Goal: Task Accomplishment & Management: Manage account settings

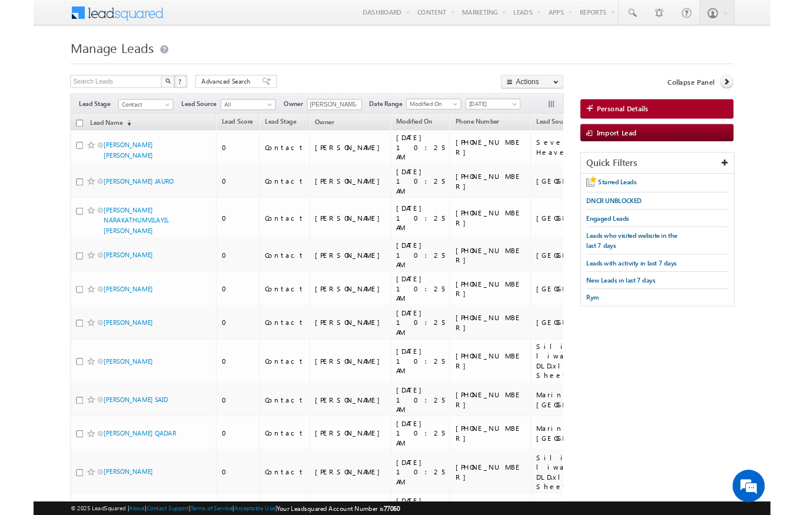
scroll to position [-18, 0]
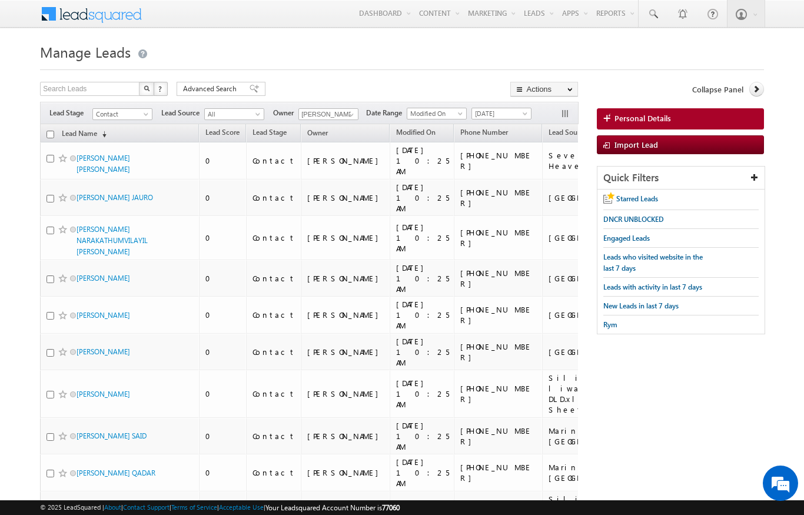
click at [48, 136] on input "checkbox" at bounding box center [51, 135] width 8 height 8
checkbox input "true"
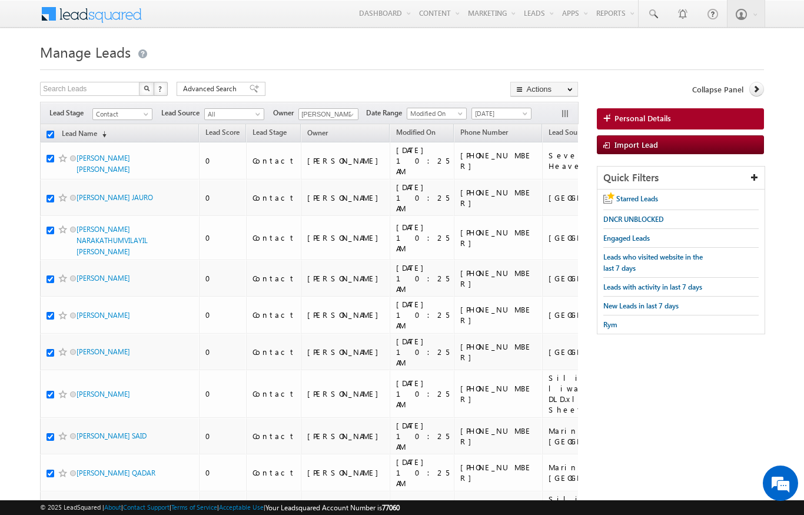
checkbox input "true"
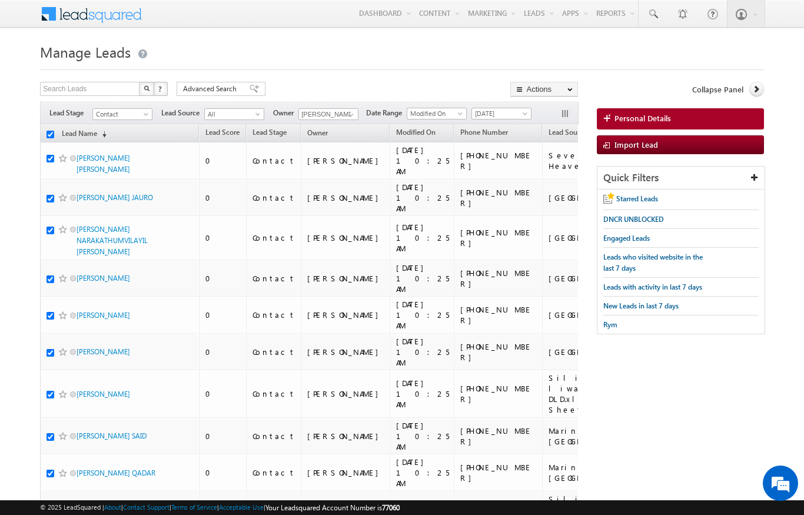
checkbox input "true"
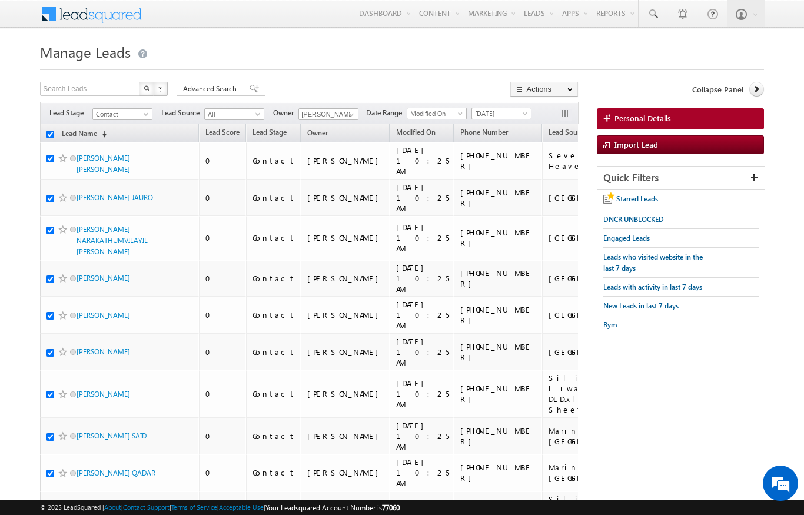
checkbox input "true"
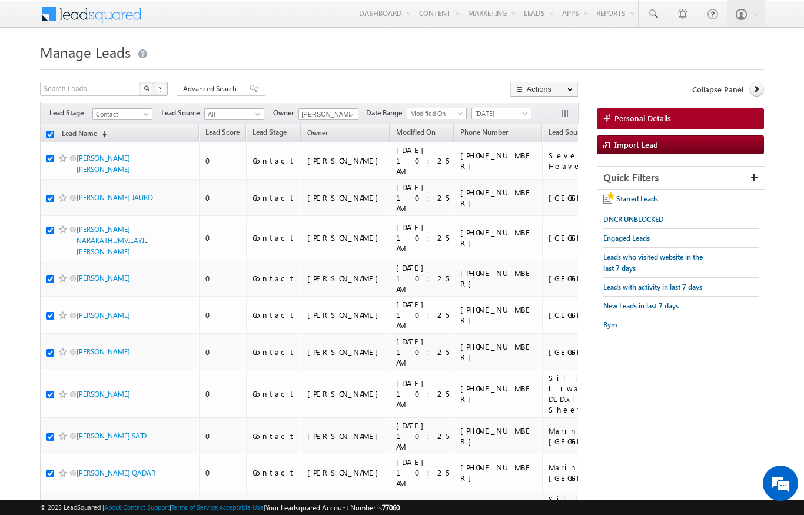
checkbox input "true"
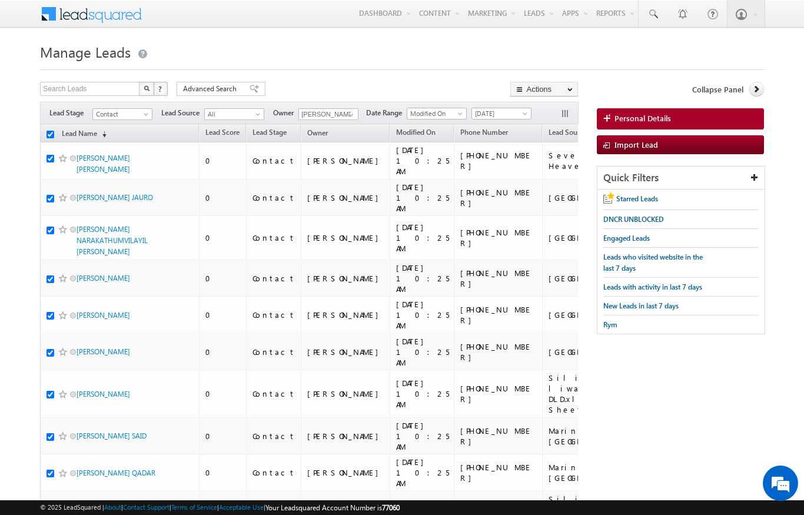
checkbox input "true"
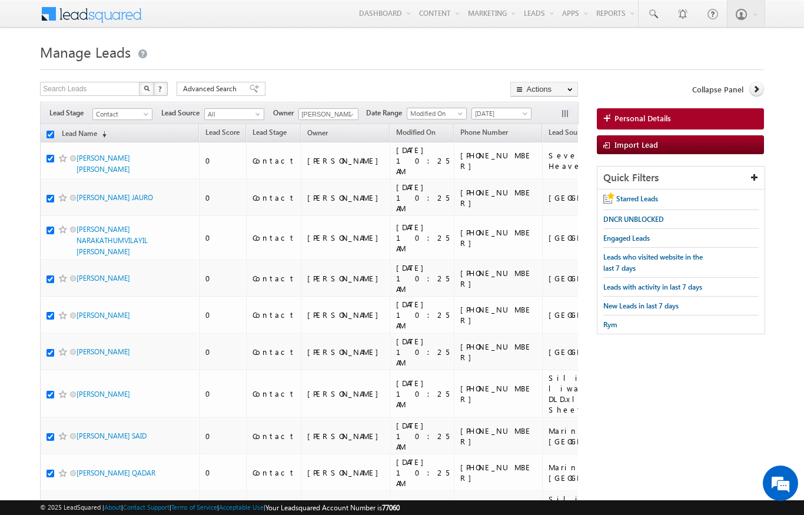
checkbox input "true"
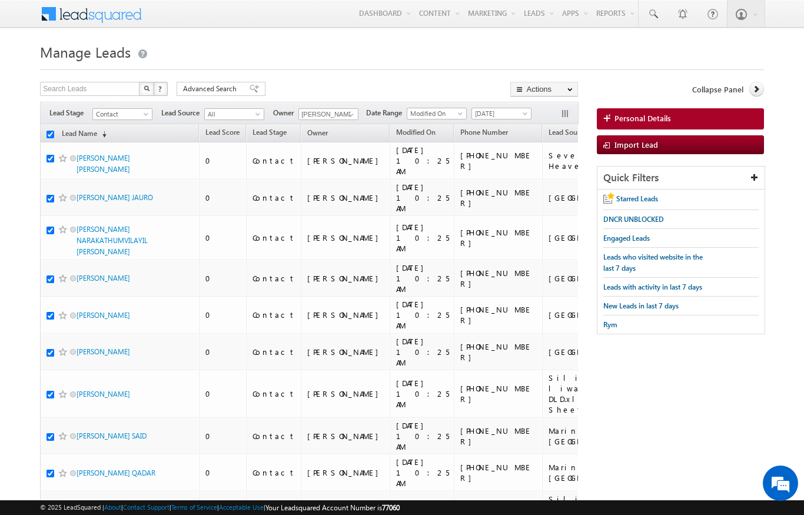
checkbox input "true"
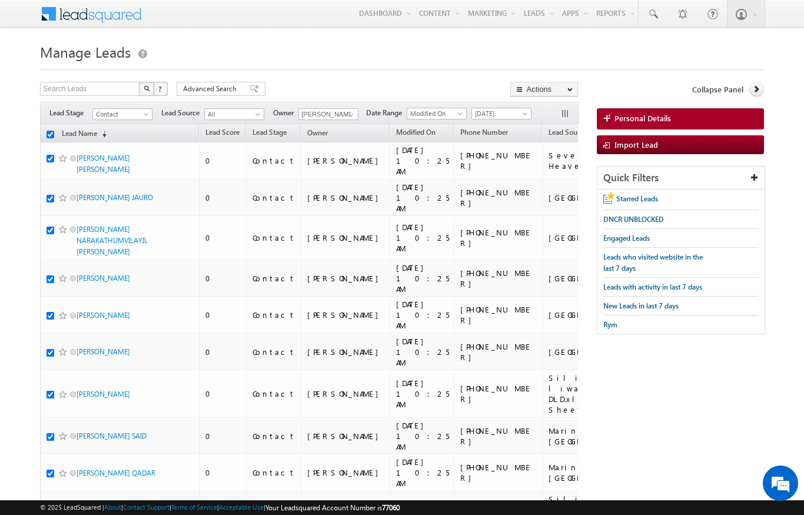
checkbox input "true"
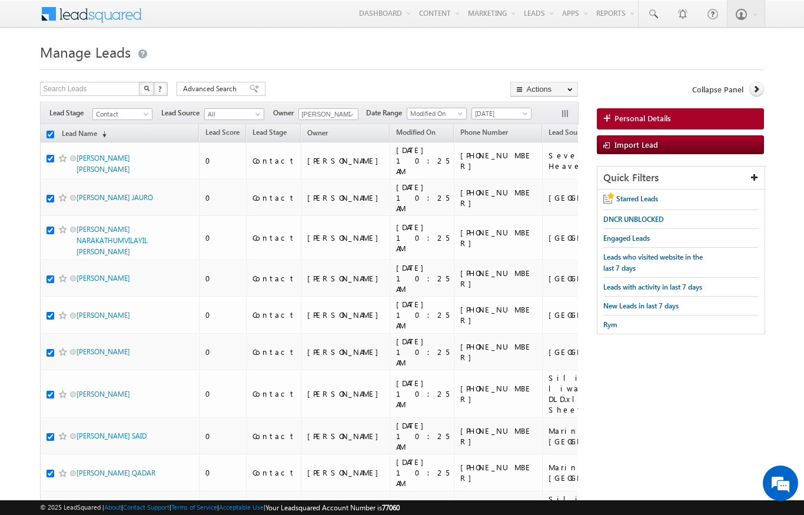
checkbox input "true"
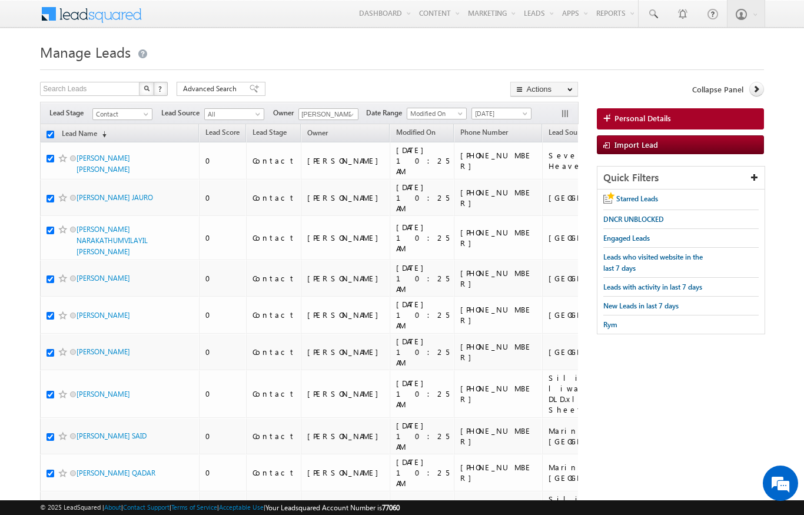
checkbox input "true"
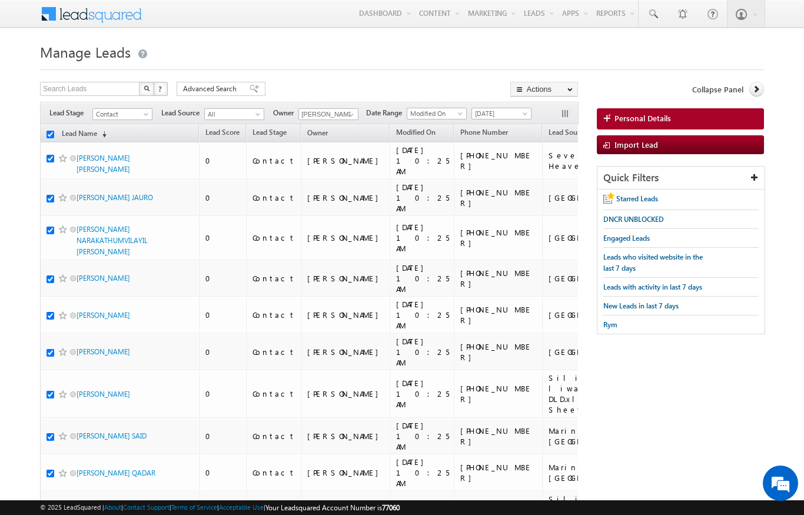
checkbox input "true"
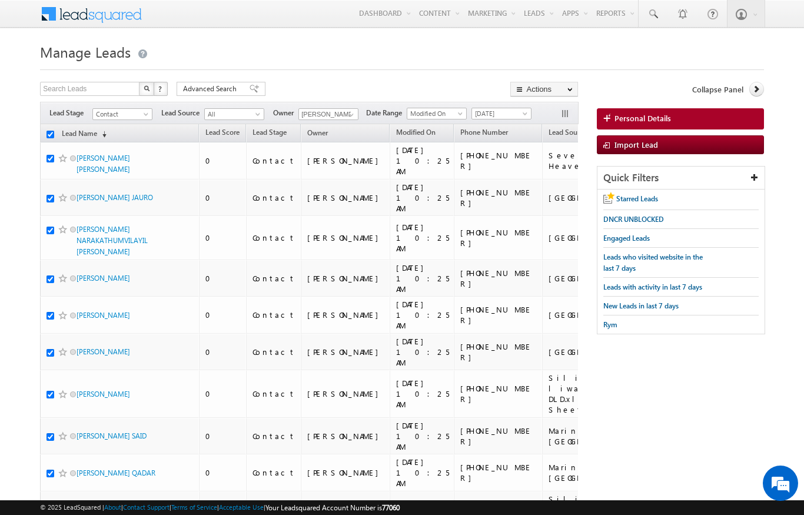
checkbox input "true"
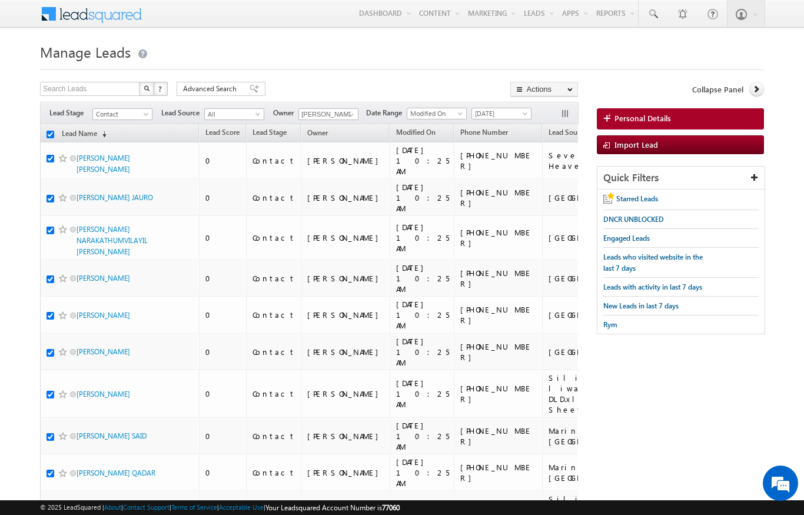
checkbox input "true"
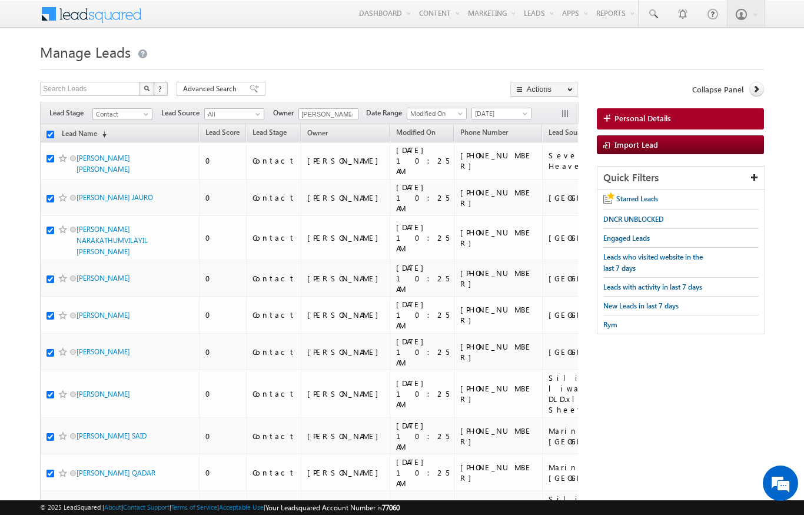
checkbox input "true"
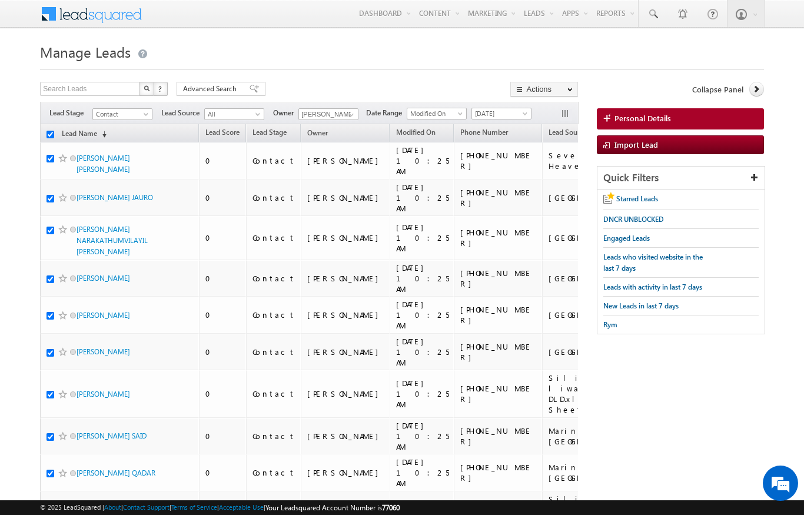
checkbox input "true"
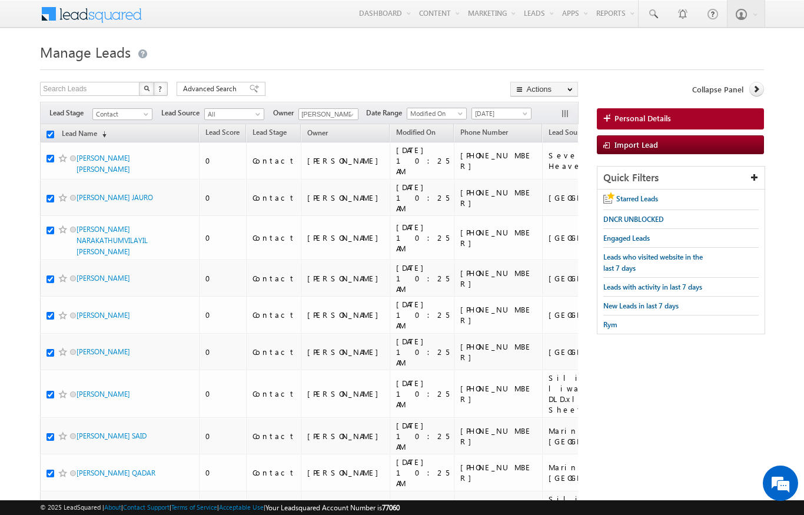
checkbox input "true"
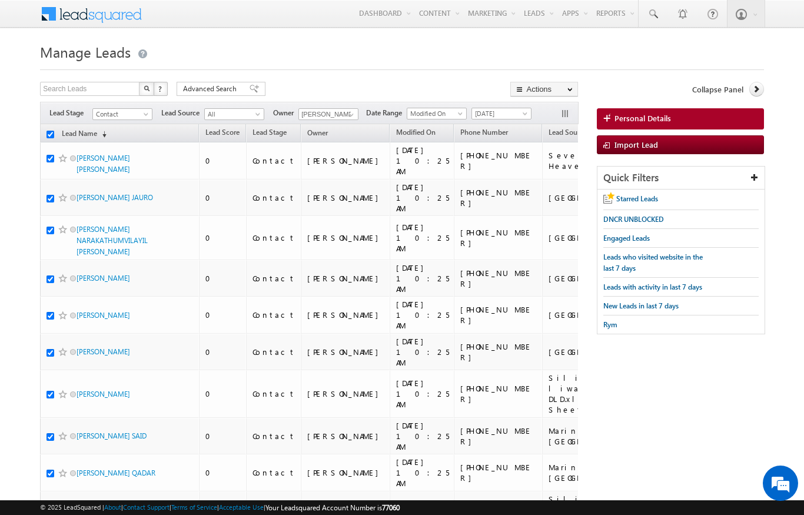
checkbox input "true"
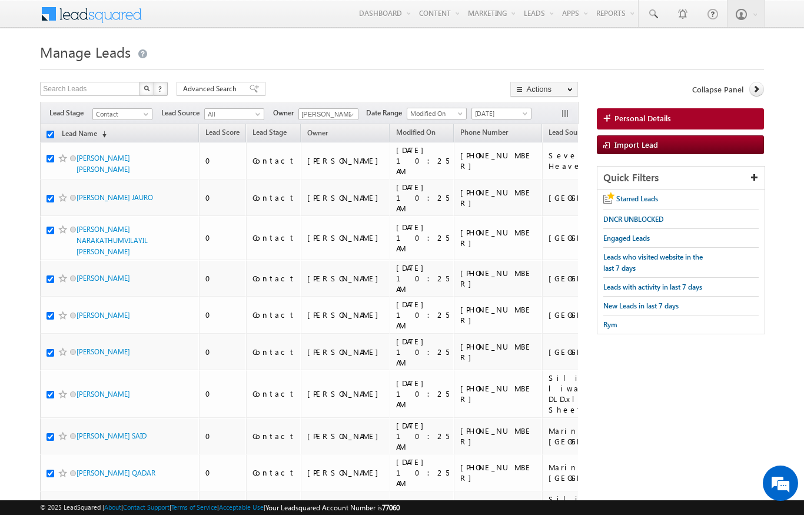
checkbox input "true"
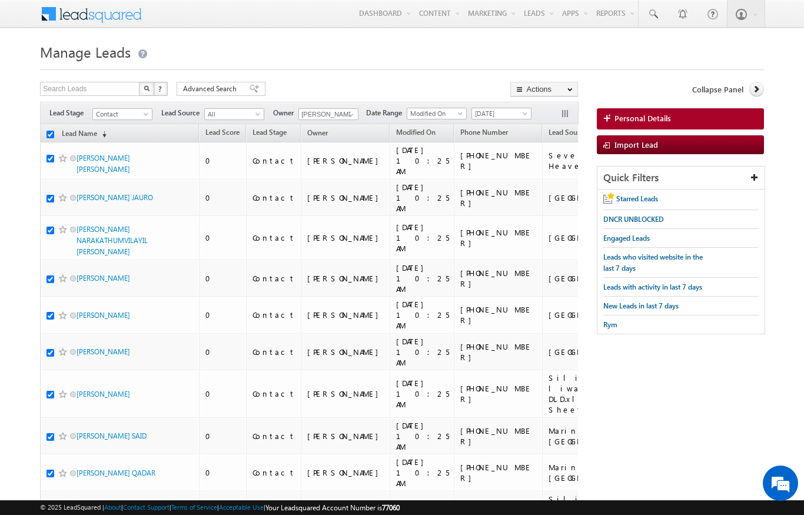
checkbox input "true"
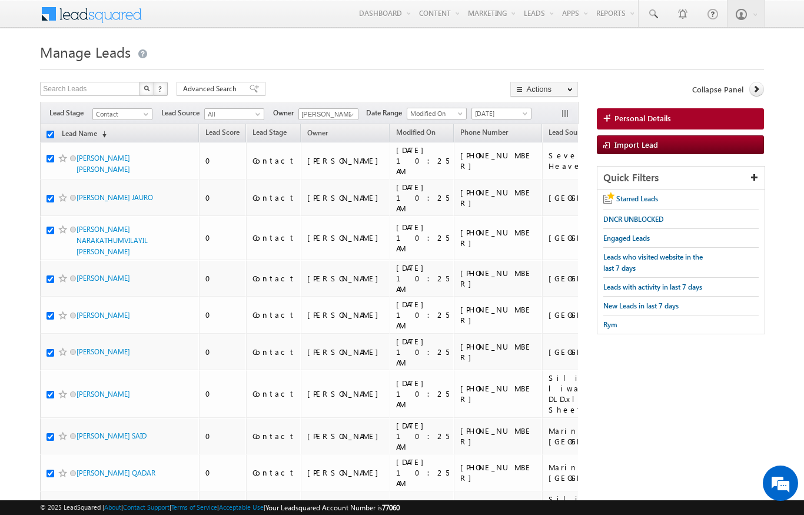
checkbox input "true"
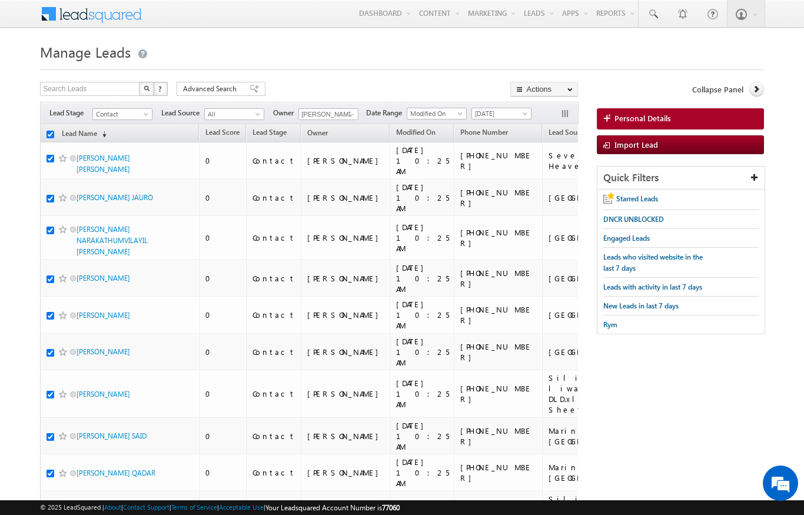
checkbox input "true"
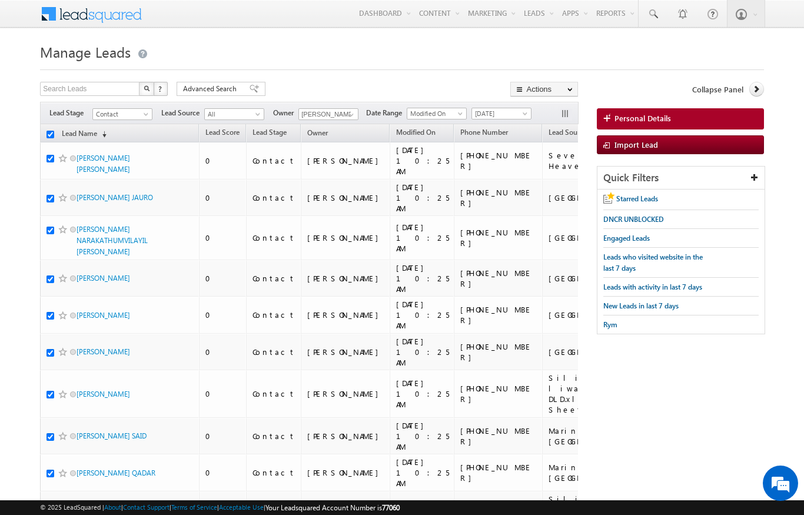
checkbox input "true"
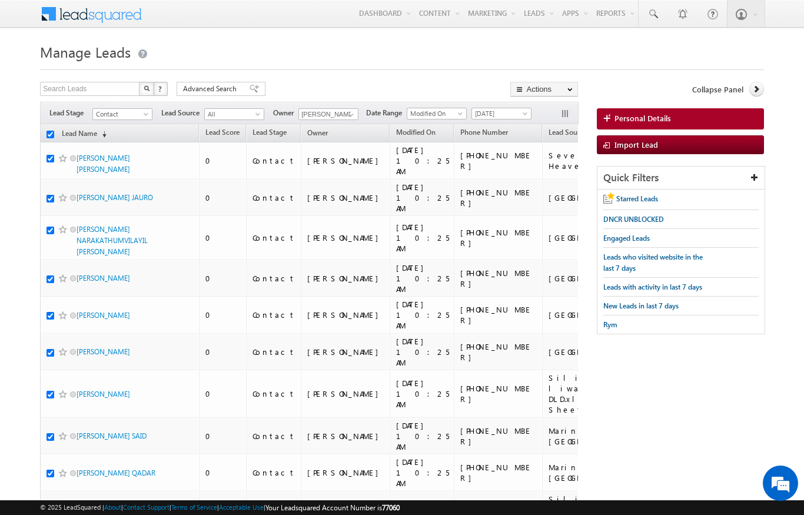
checkbox input "true"
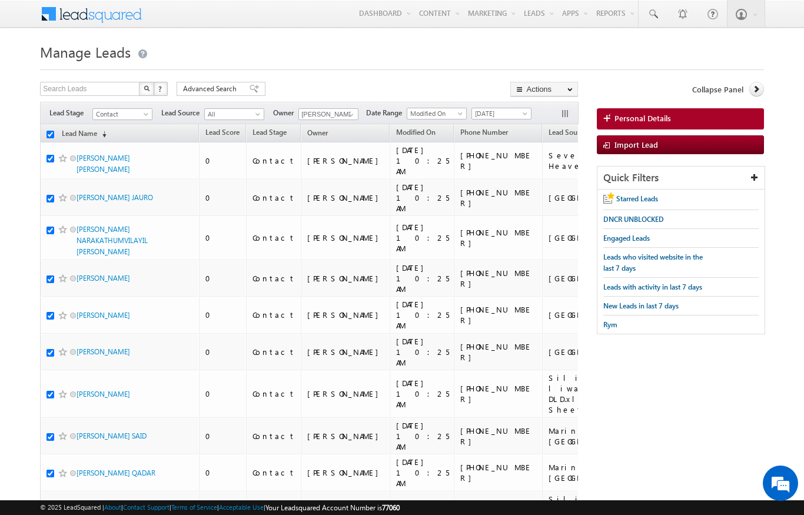
checkbox input "true"
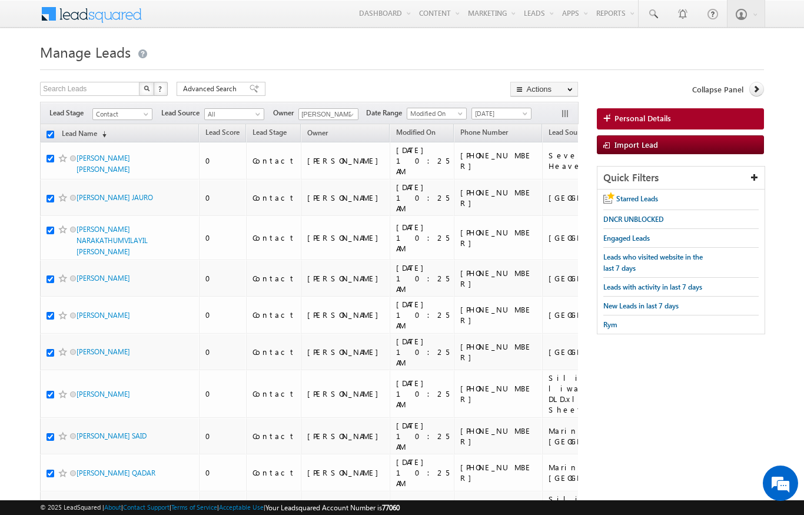
checkbox input "true"
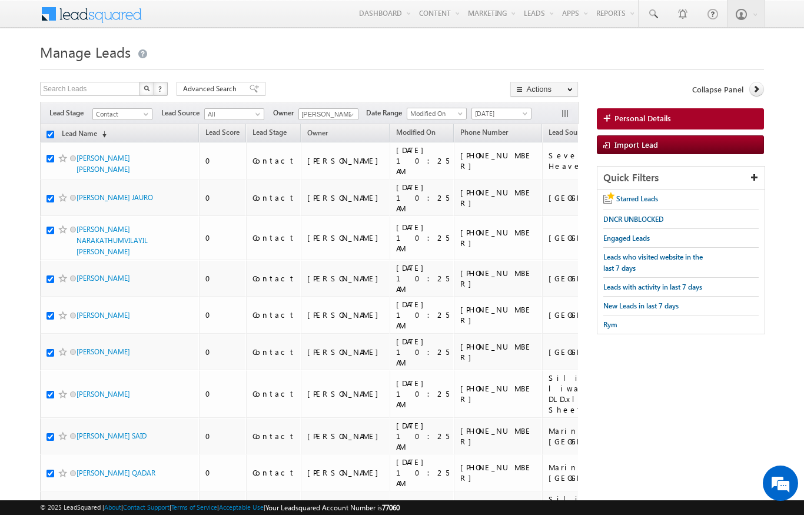
checkbox input "true"
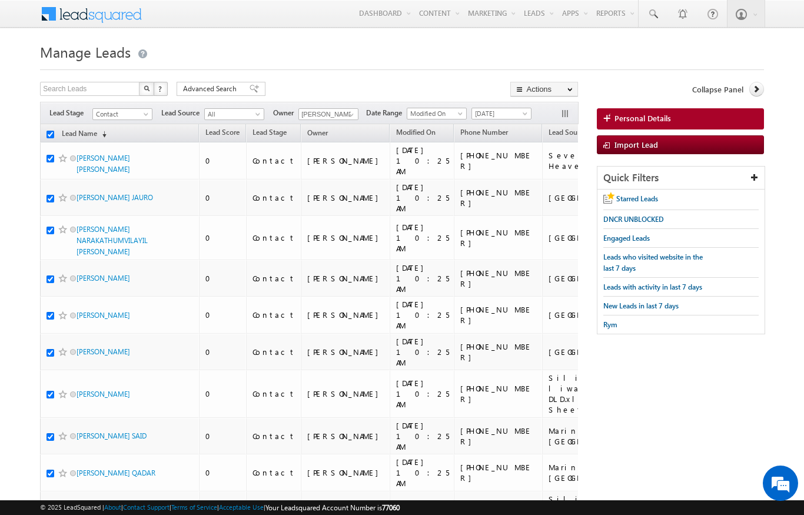
checkbox input "true"
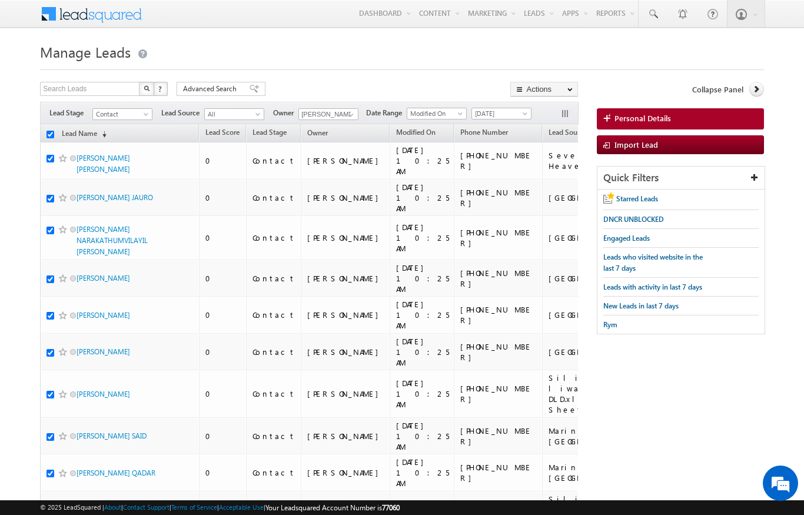
checkbox input "true"
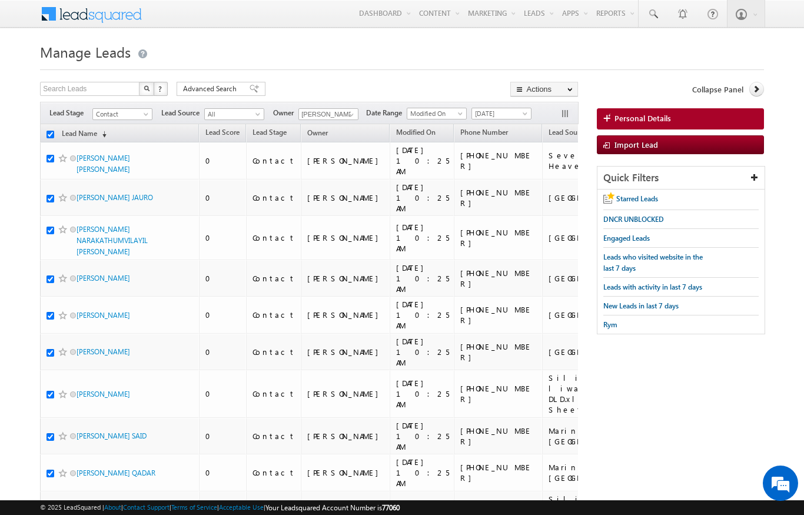
checkbox input "true"
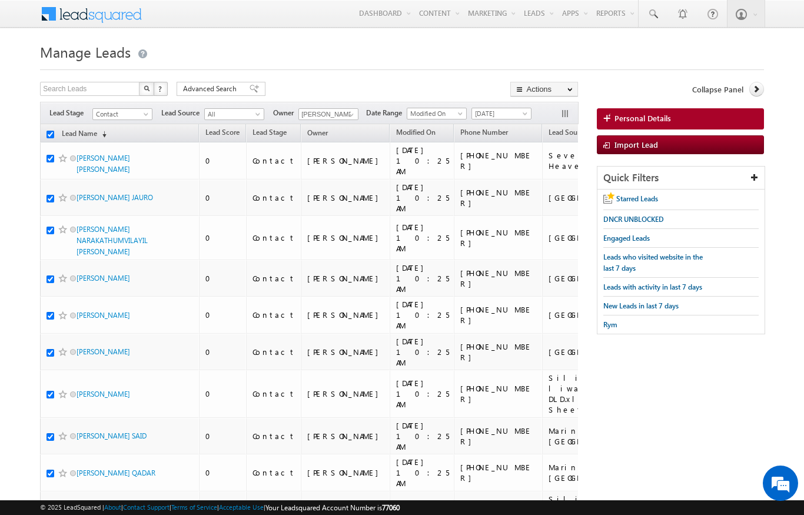
checkbox input "true"
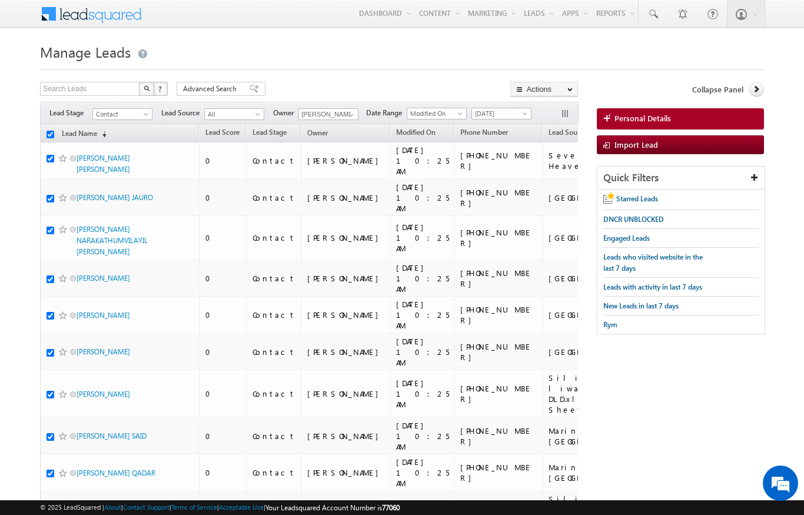
checkbox input "true"
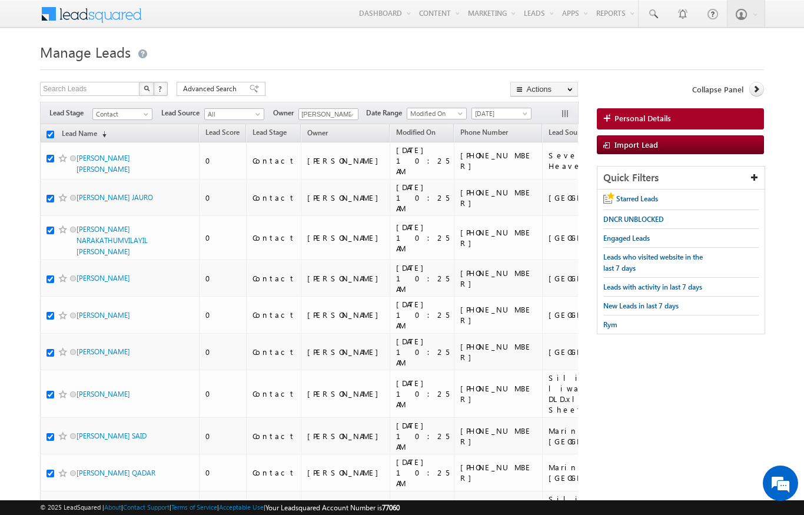
checkbox input "true"
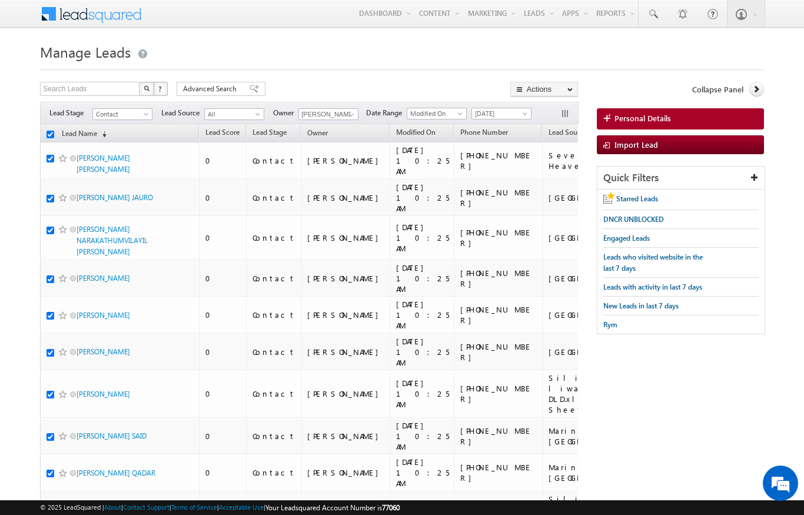
checkbox input "true"
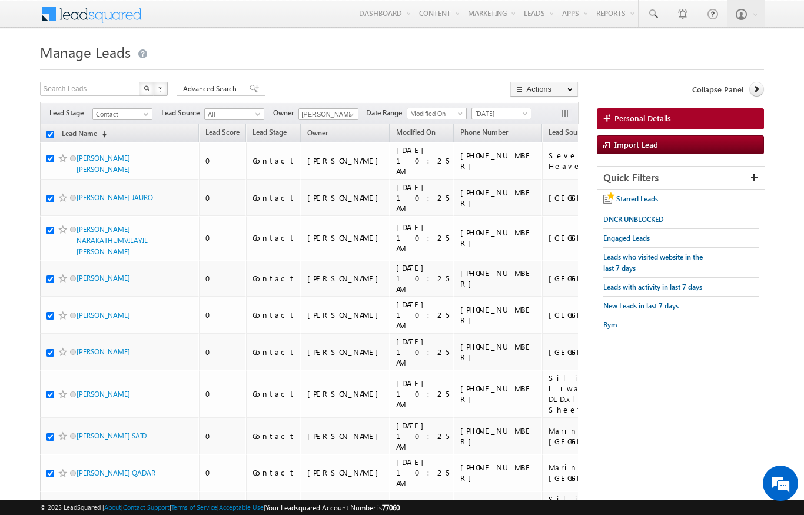
checkbox input "true"
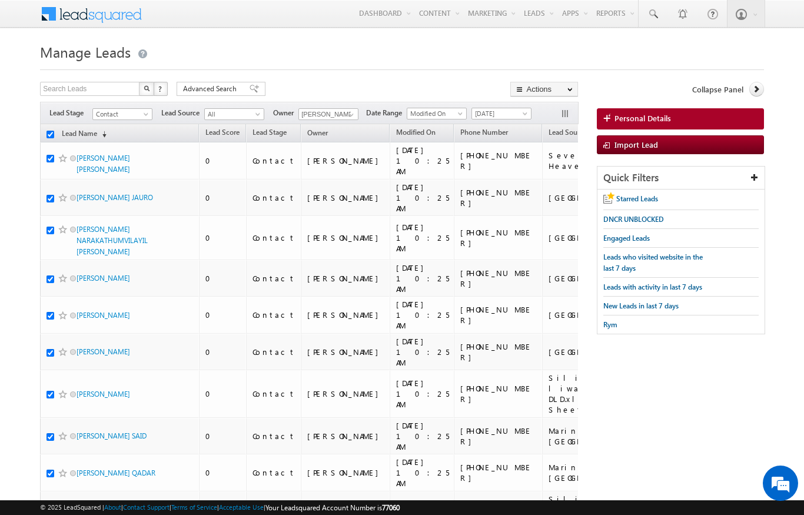
checkbox input "true"
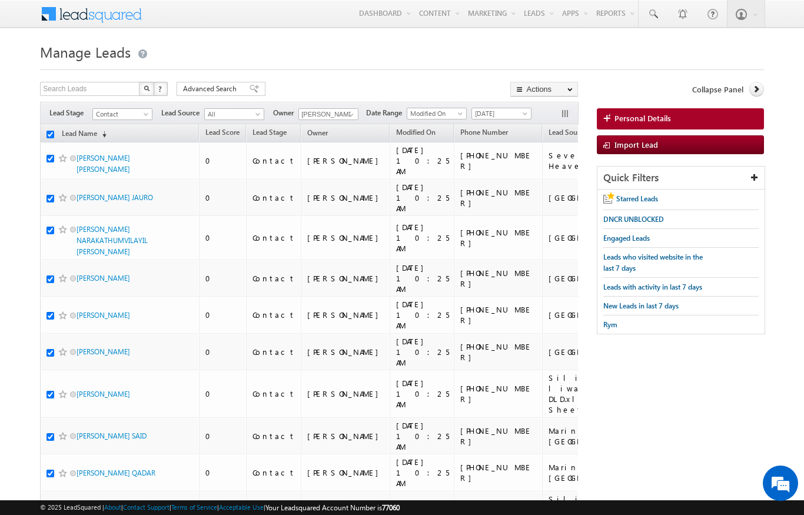
checkbox input "true"
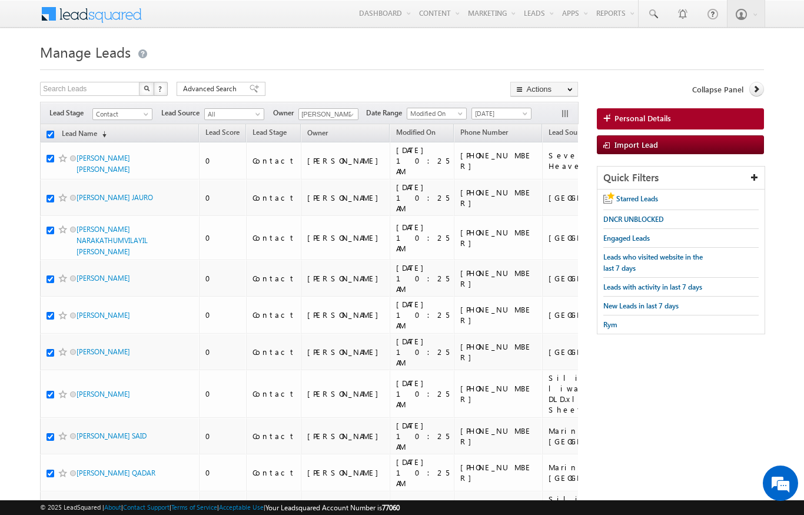
checkbox input "true"
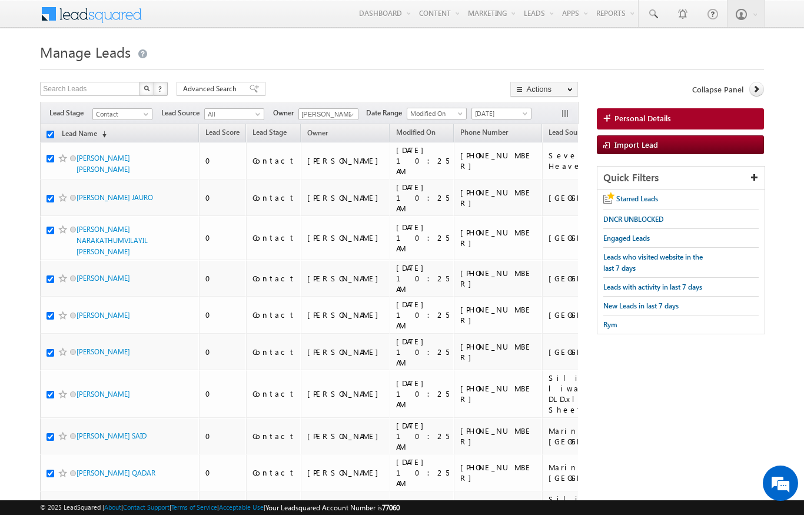
checkbox input "true"
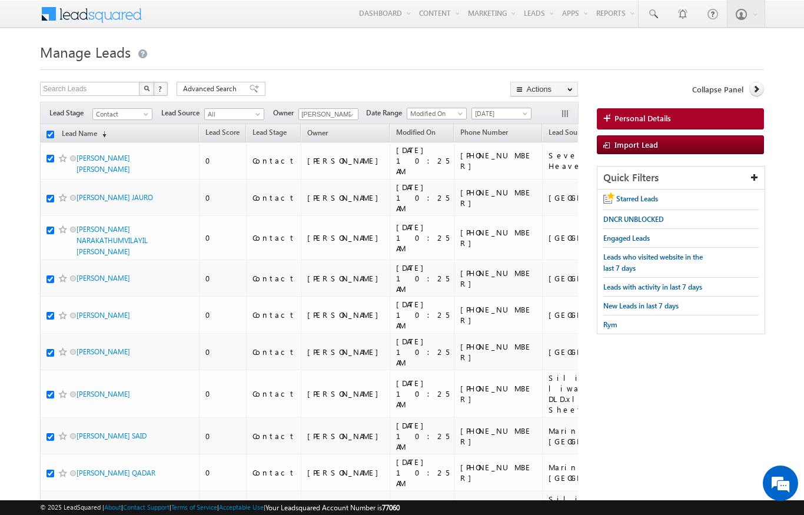
checkbox input "true"
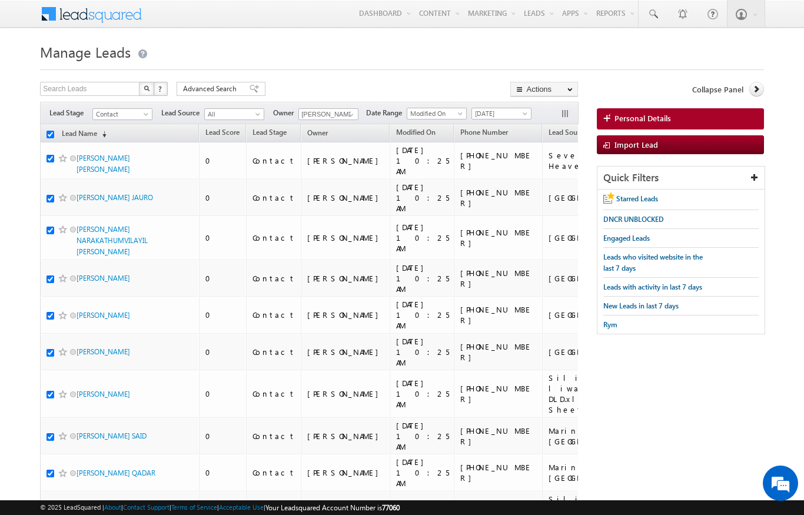
checkbox input "true"
click at [0, 0] on link "Change Owner" at bounding box center [0, 0] width 0 height 0
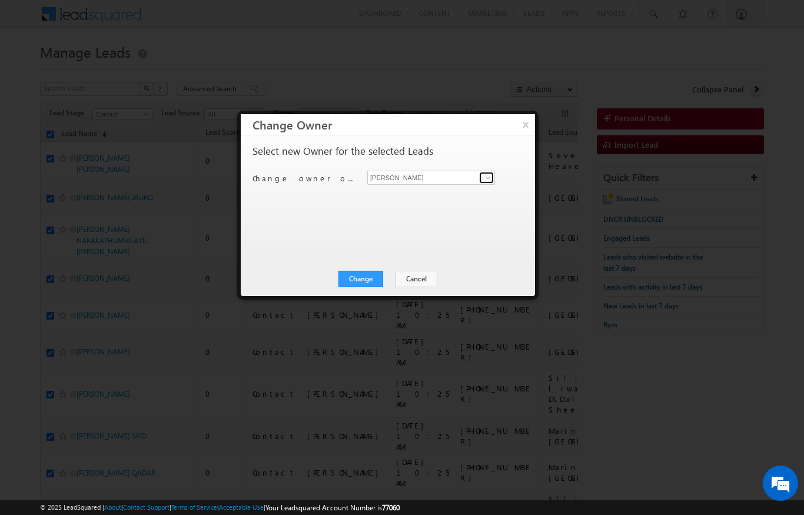
click at [482, 172] on link at bounding box center [486, 178] width 15 height 12
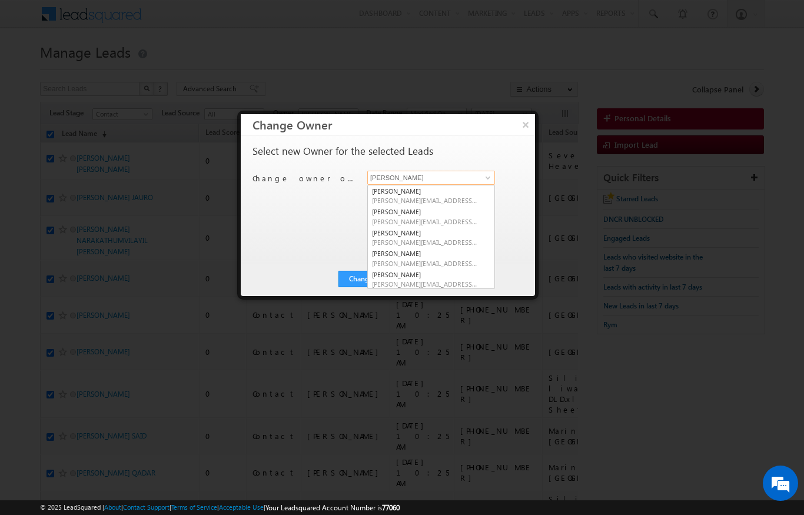
scroll to position [0, 0]
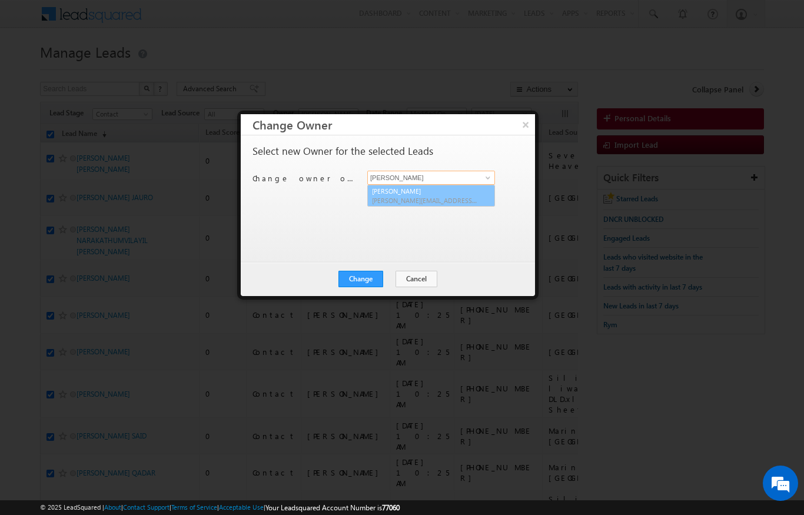
click at [419, 190] on link "[PERSON_NAME] Verhani [PERSON_NAME][EMAIL_ADDRESS][DOMAIN_NAME]" at bounding box center [431, 196] width 128 height 22
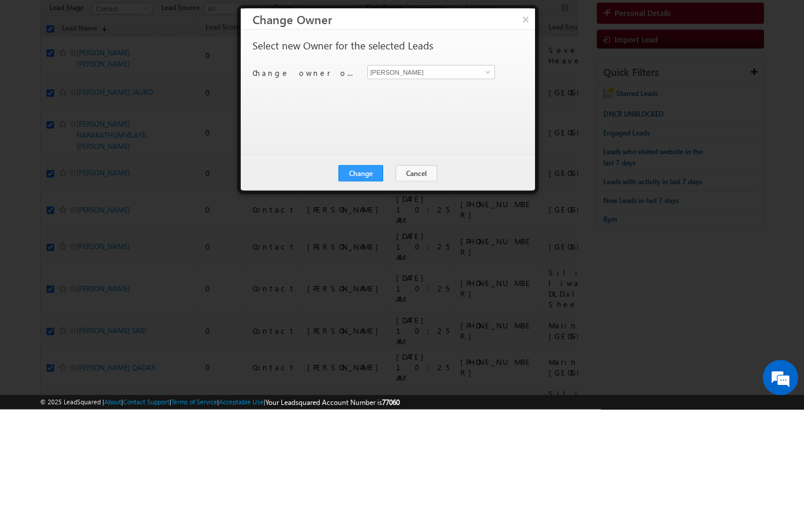
click at [356, 271] on button "Change" at bounding box center [361, 279] width 45 height 16
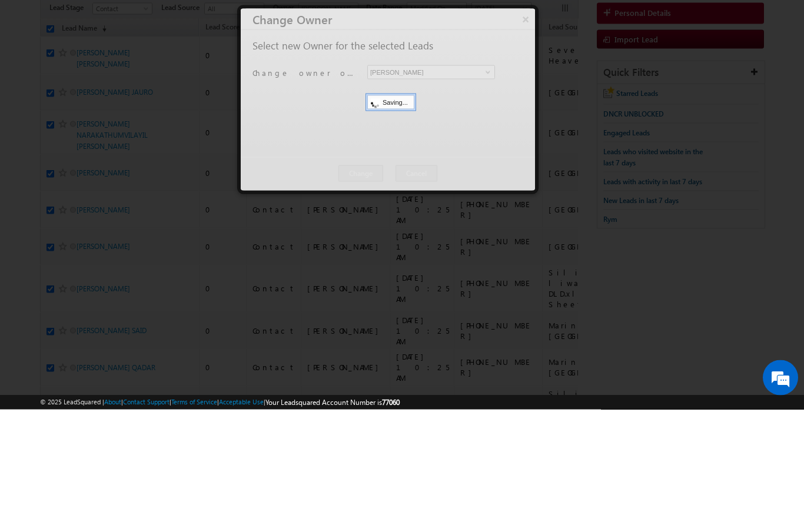
scroll to position [106, 0]
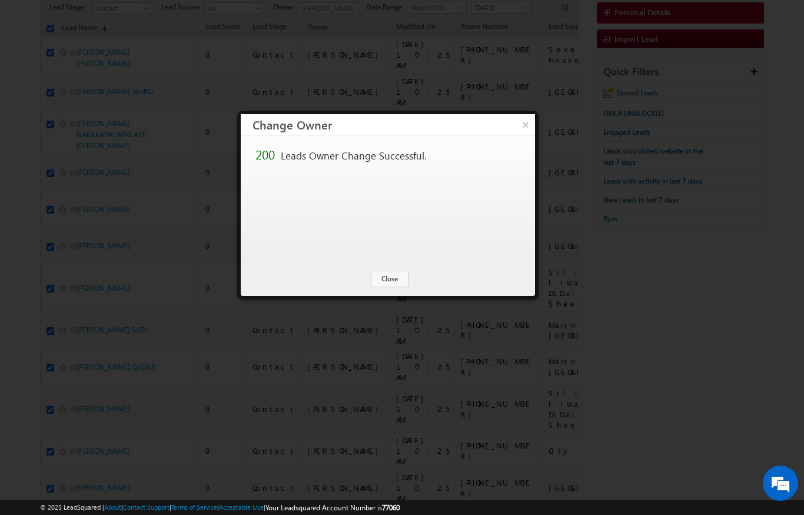
click at [395, 274] on button "Close" at bounding box center [390, 279] width 38 height 16
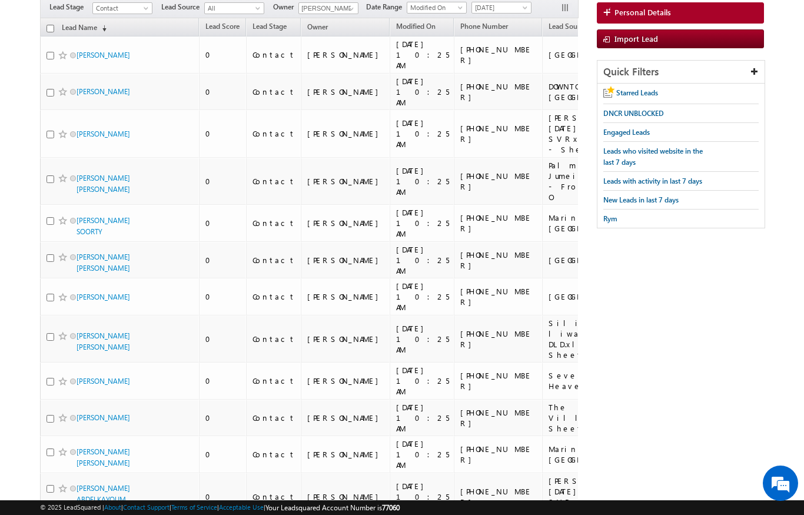
scroll to position [80, 0]
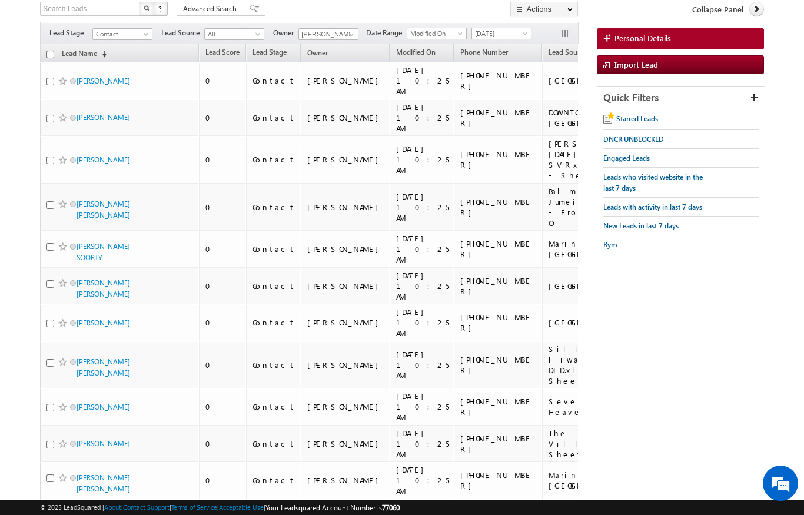
click at [49, 56] on input "checkbox" at bounding box center [51, 55] width 8 height 8
click at [0, 0] on link "Change Owner" at bounding box center [0, 0] width 0 height 0
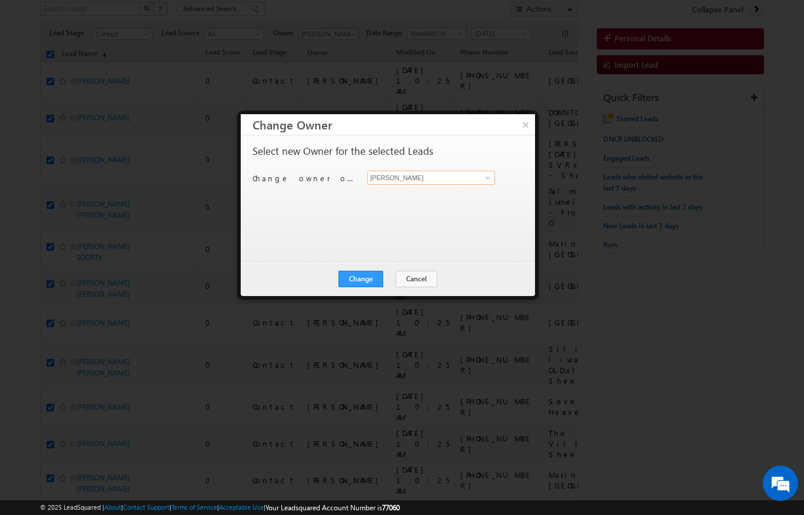
click at [476, 172] on input "[PERSON_NAME]" at bounding box center [431, 178] width 128 height 14
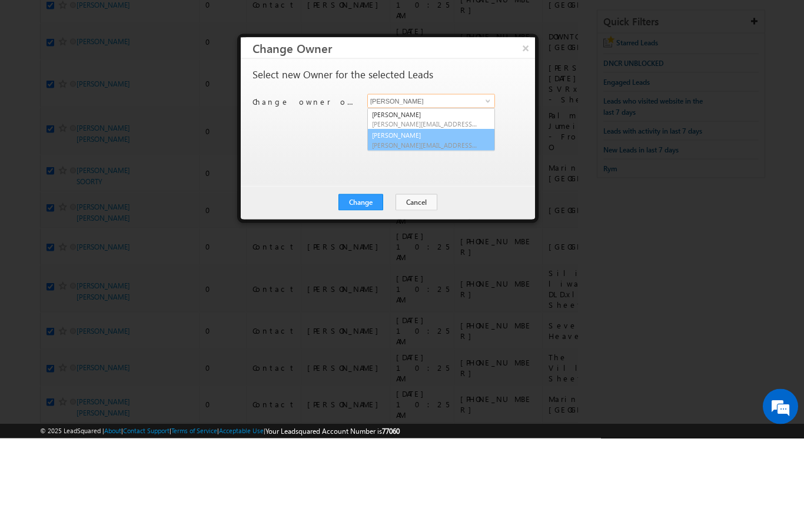
click at [419, 217] on span "[PERSON_NAME][EMAIL_ADDRESS][PERSON_NAME][DOMAIN_NAME]" at bounding box center [425, 221] width 106 height 9
click at [356, 271] on button "Change" at bounding box center [361, 279] width 45 height 16
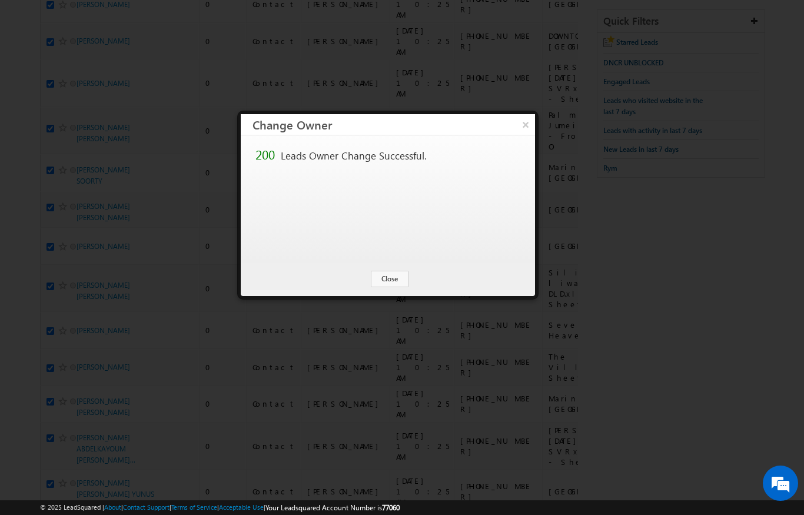
click at [384, 273] on button "Close" at bounding box center [390, 279] width 38 height 16
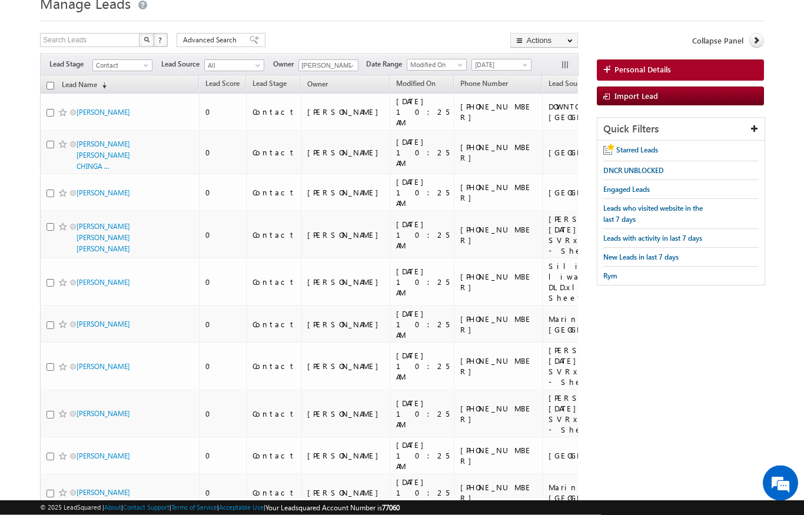
scroll to position [0, 0]
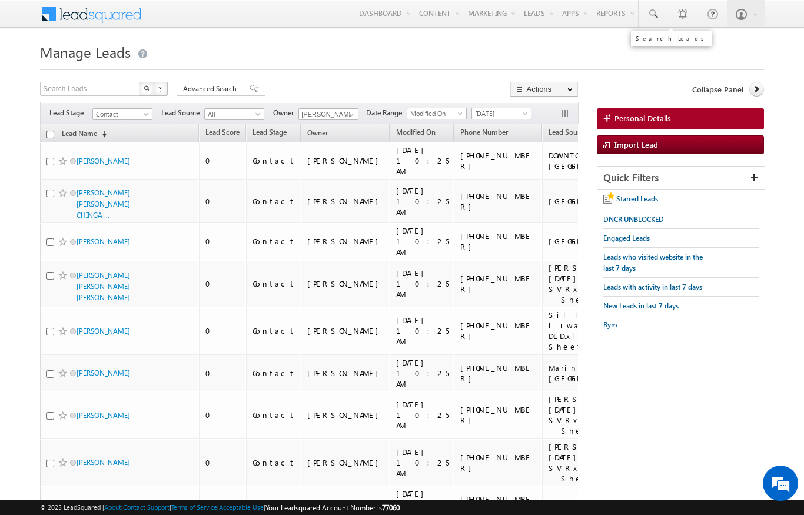
click at [654, 14] on span at bounding box center [653, 14] width 12 height 12
click at [700, 43] on input "text" at bounding box center [713, 46] width 160 height 14
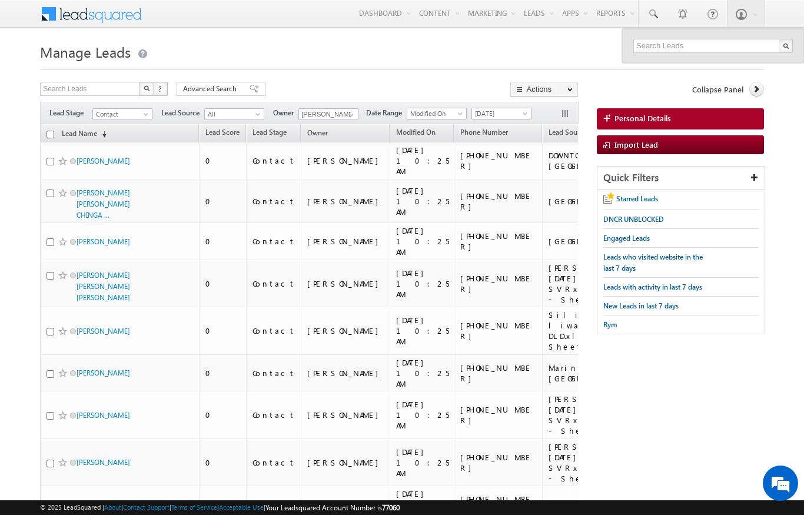
click at [408, 41] on h1 "Manage Leads" at bounding box center [402, 50] width 724 height 23
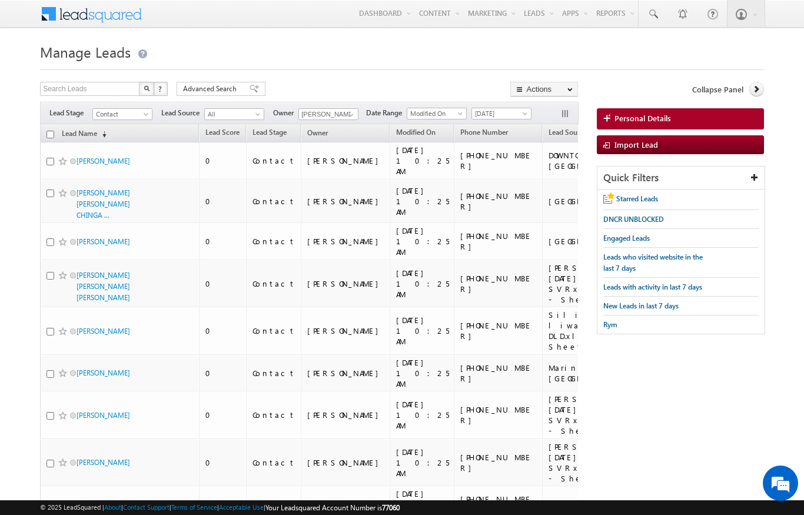
click at [47, 135] on input "checkbox" at bounding box center [51, 135] width 8 height 8
click at [0, 0] on link "Change Owner" at bounding box center [0, 0] width 0 height 0
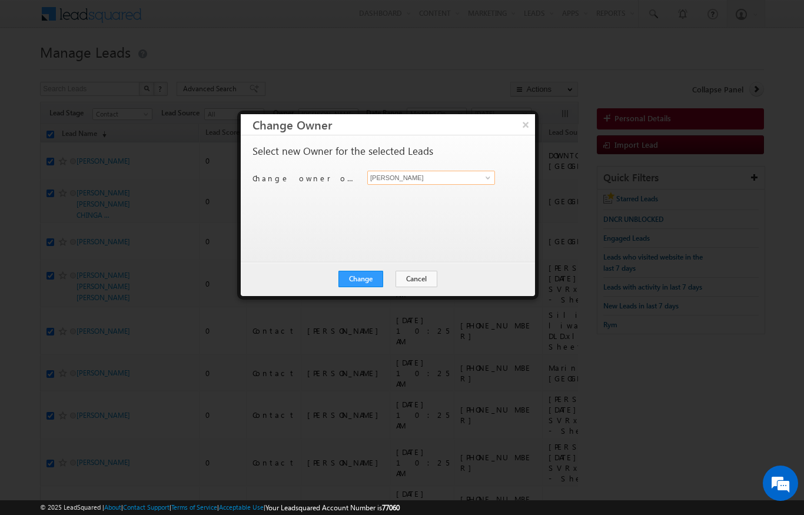
click at [493, 171] on input "[PERSON_NAME]" at bounding box center [431, 178] width 128 height 14
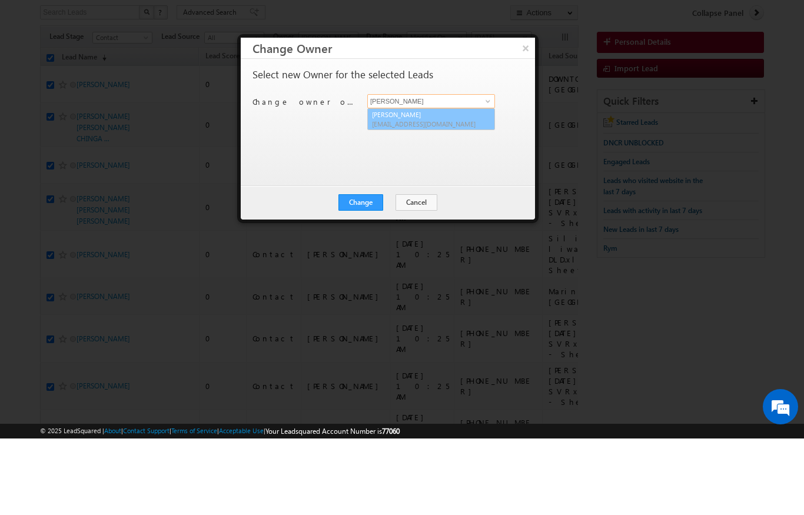
click at [463, 196] on span "[EMAIL_ADDRESS][DOMAIN_NAME]" at bounding box center [425, 200] width 106 height 9
click at [368, 271] on button "Change" at bounding box center [361, 279] width 45 height 16
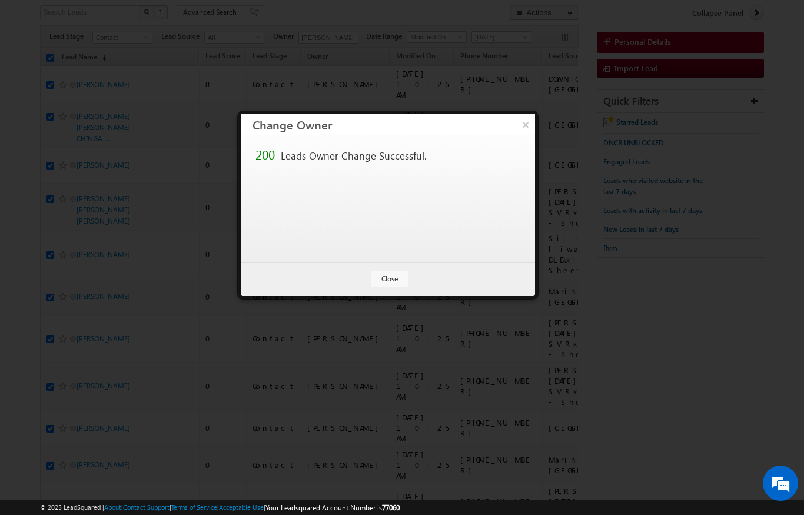
click at [389, 278] on button "Close" at bounding box center [390, 279] width 38 height 16
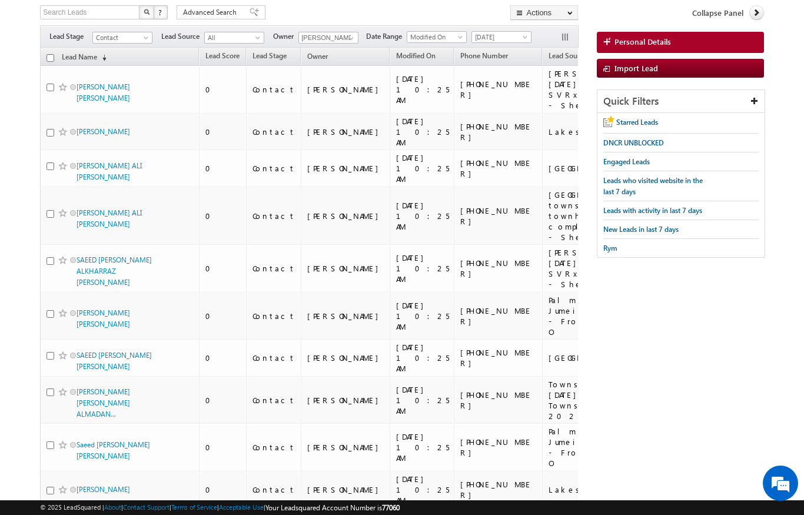
click at [49, 61] on input "checkbox" at bounding box center [51, 58] width 8 height 8
click at [0, 0] on link "Change Owner" at bounding box center [0, 0] width 0 height 0
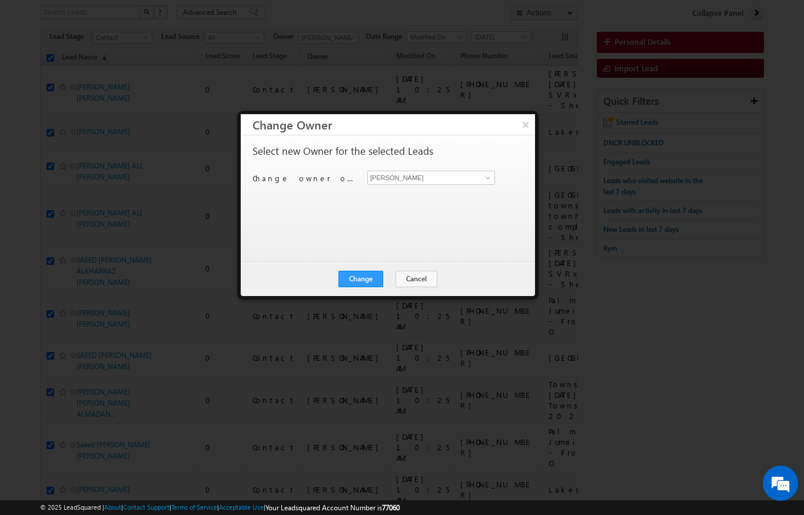
click at [464, 168] on div "Select new Owner for the selected Leads Change owner of 200 leads to [PERSON_NA…" at bounding box center [387, 193] width 268 height 94
click at [486, 173] on span at bounding box center [487, 177] width 9 height 9
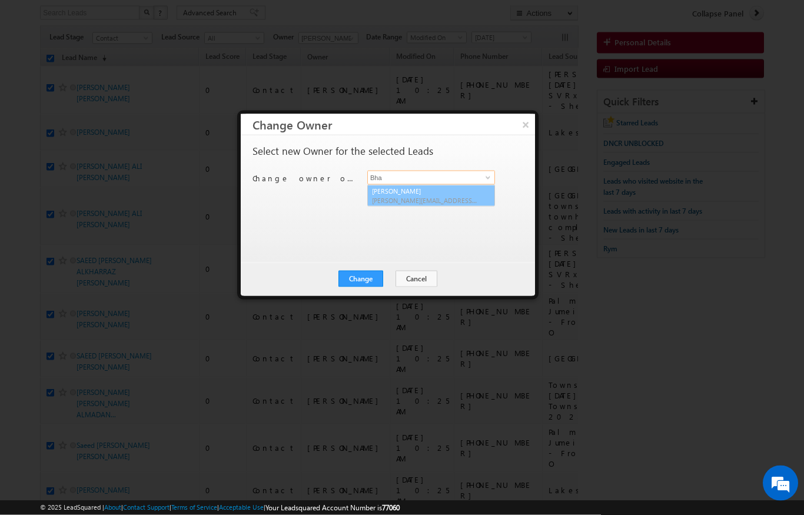
click at [420, 188] on link "[PERSON_NAME] [PERSON_NAME][EMAIL_ADDRESS][DOMAIN_NAME]" at bounding box center [431, 196] width 128 height 22
click at [368, 280] on button "Change" at bounding box center [361, 279] width 45 height 16
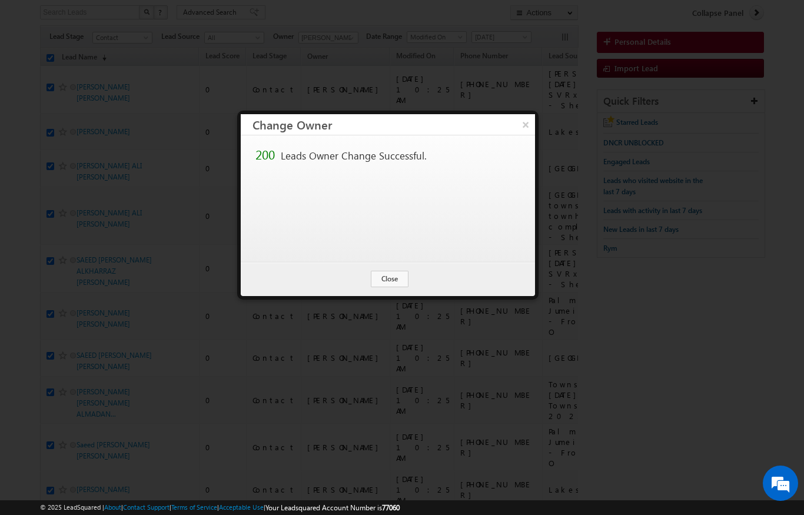
click at [403, 293] on div "Change Cancel Close" at bounding box center [388, 279] width 294 height 34
click at [392, 278] on button "Close" at bounding box center [390, 279] width 38 height 16
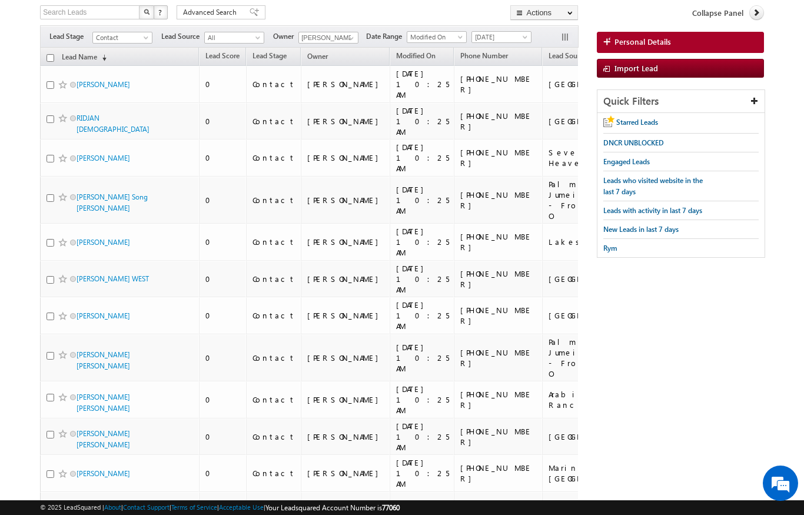
click at [48, 60] on input "checkbox" at bounding box center [51, 58] width 8 height 8
click at [0, 0] on link "Change Owner" at bounding box center [0, 0] width 0 height 0
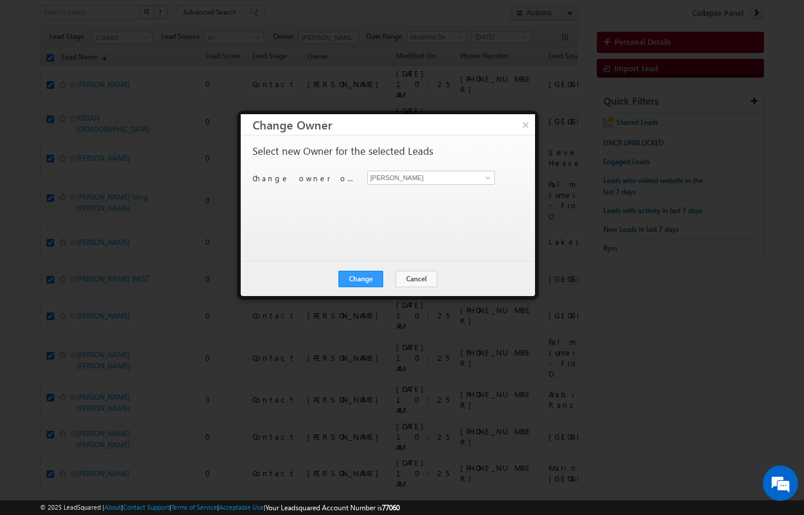
click at [462, 164] on div "Select new Owner for the selected Leads Change owner of 200 leads to [PERSON_NA…" at bounding box center [387, 193] width 268 height 94
click at [478, 172] on input "[PERSON_NAME]" at bounding box center [431, 178] width 128 height 14
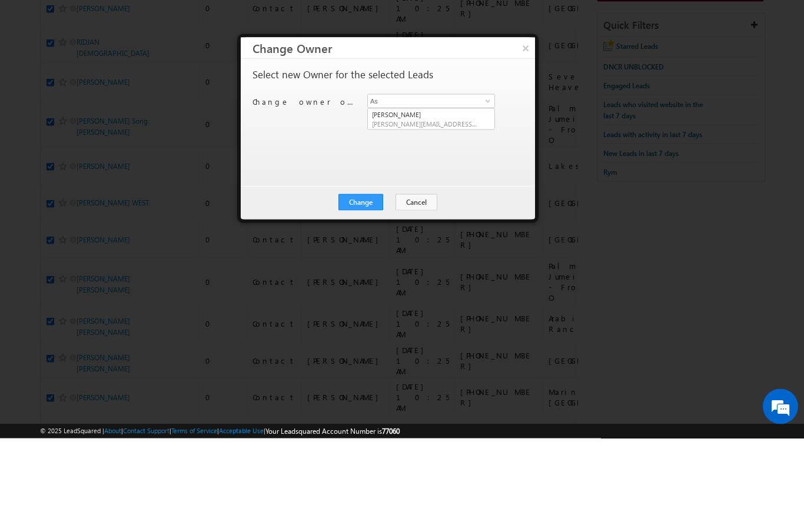
click at [532, 114] on button "×" at bounding box center [525, 124] width 19 height 21
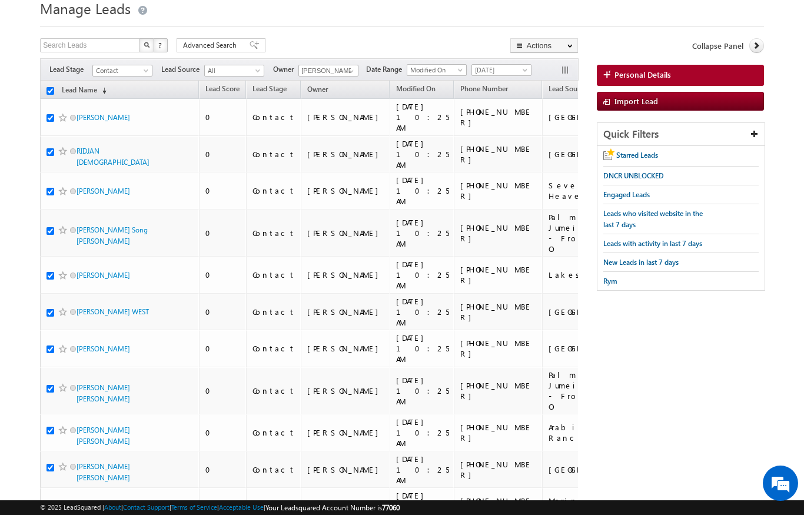
scroll to position [0, 0]
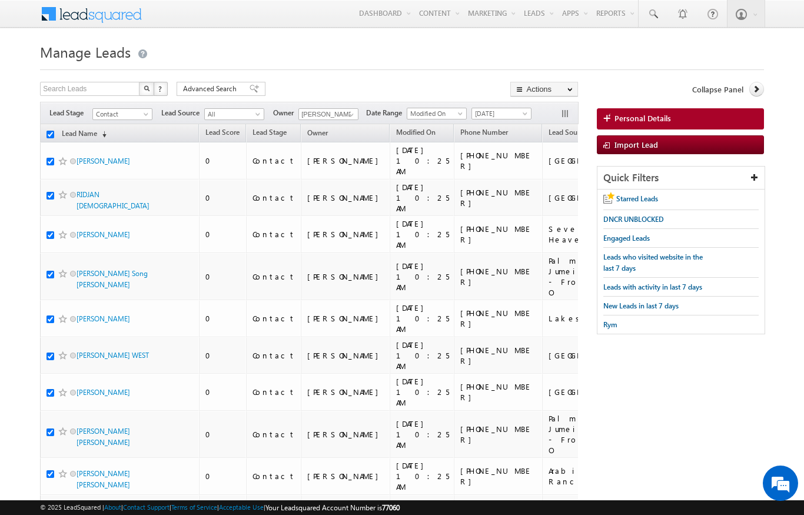
click at [0, 0] on link "Change Owner" at bounding box center [0, 0] width 0 height 0
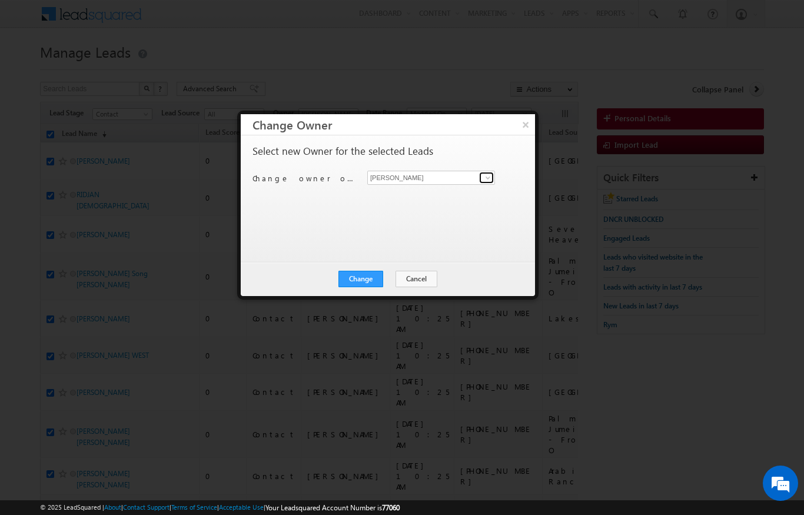
click at [493, 173] on link at bounding box center [486, 178] width 15 height 12
click at [444, 190] on link "[PERSON_NAME] [EMAIL_ADDRESS][DOMAIN_NAME]" at bounding box center [431, 196] width 128 height 22
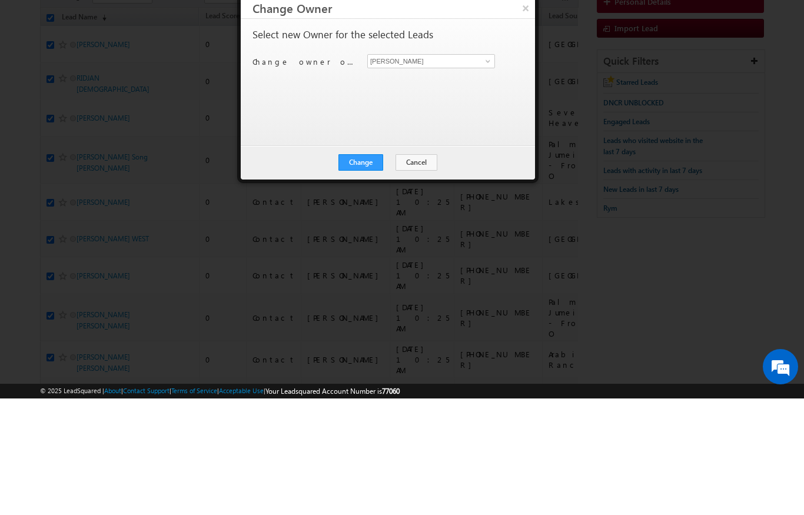
click at [367, 271] on button "Change" at bounding box center [361, 279] width 45 height 16
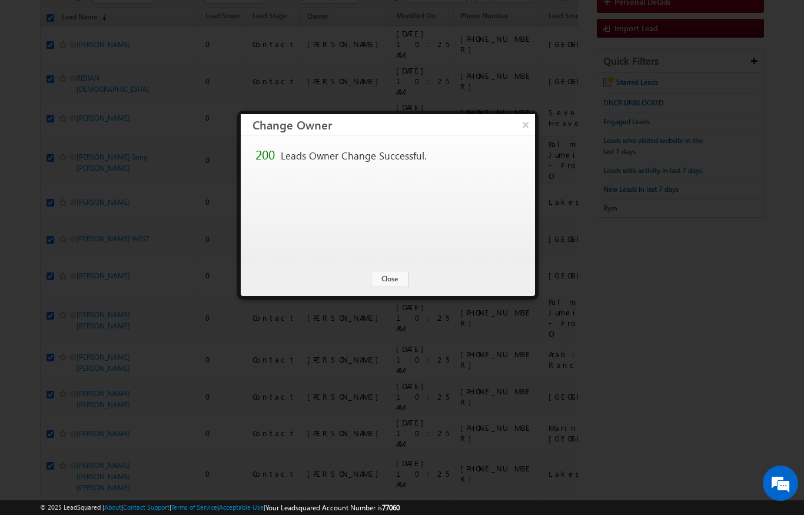
click at [400, 278] on button "Close" at bounding box center [390, 279] width 38 height 16
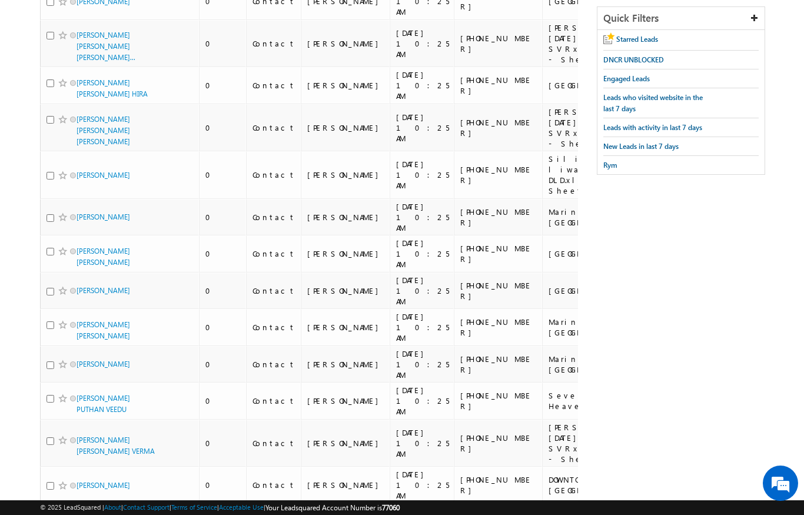
scroll to position [0, 0]
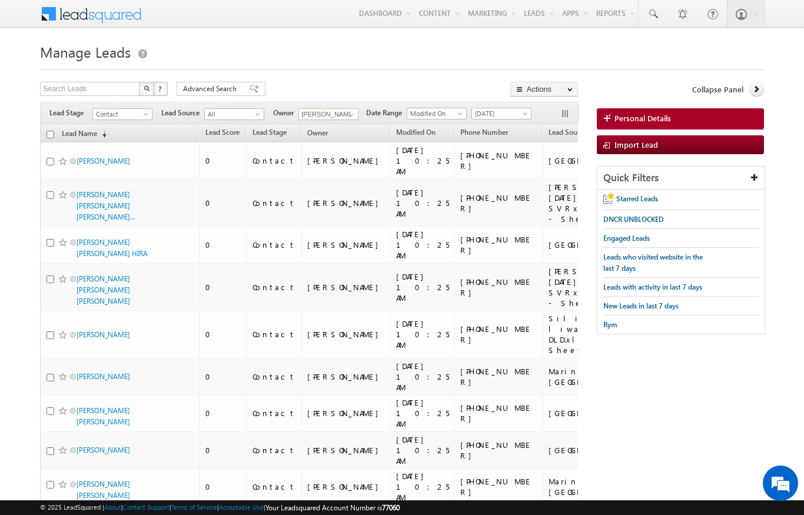
click at [339, 112] on input "[PERSON_NAME]" at bounding box center [328, 114] width 60 height 12
click at [316, 134] on span "[PERSON_NAME][EMAIL_ADDRESS][DOMAIN_NAME]" at bounding box center [356, 135] width 106 height 9
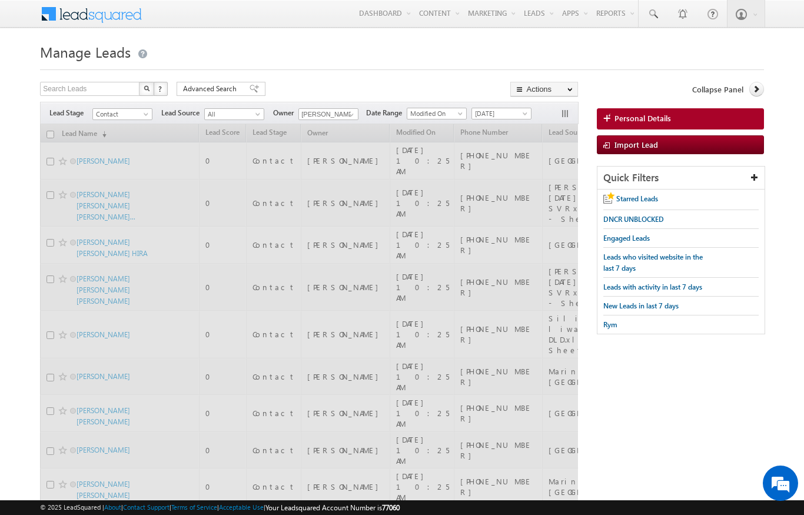
click at [303, 44] on h1 "Manage Leads" at bounding box center [402, 50] width 724 height 23
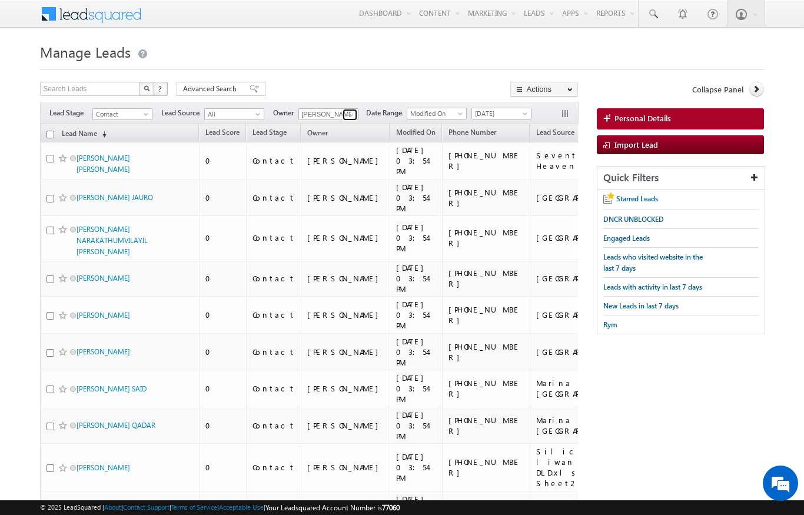
click at [351, 115] on span at bounding box center [351, 114] width 9 height 9
click at [326, 126] on link "[PERSON_NAME] [PERSON_NAME][EMAIL_ADDRESS][DOMAIN_NAME]" at bounding box center [357, 131] width 118 height 22
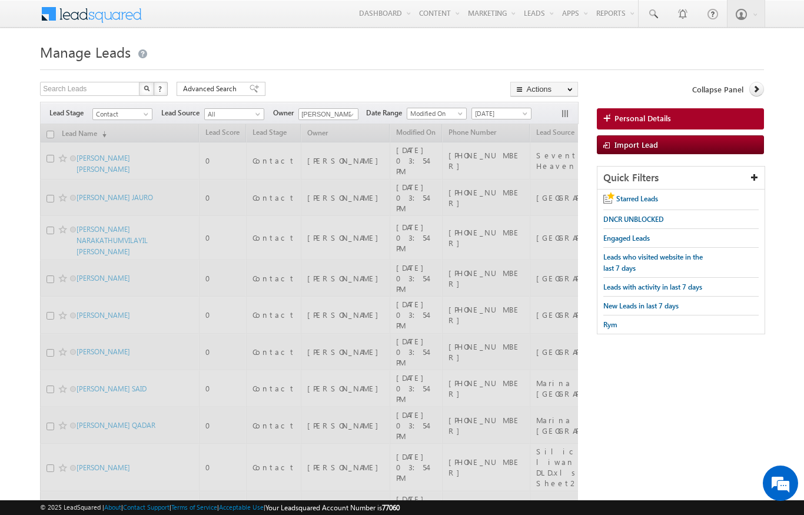
click at [341, 52] on h1 "Manage Leads" at bounding box center [402, 50] width 724 height 23
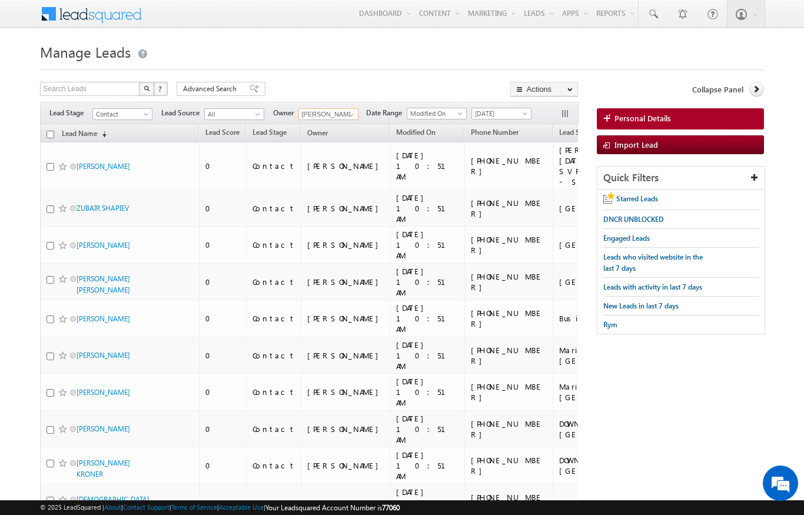
click at [344, 109] on input "[PERSON_NAME]" at bounding box center [328, 114] width 60 height 12
click at [323, 137] on span "[EMAIL_ADDRESS][DOMAIN_NAME]" at bounding box center [356, 135] width 106 height 9
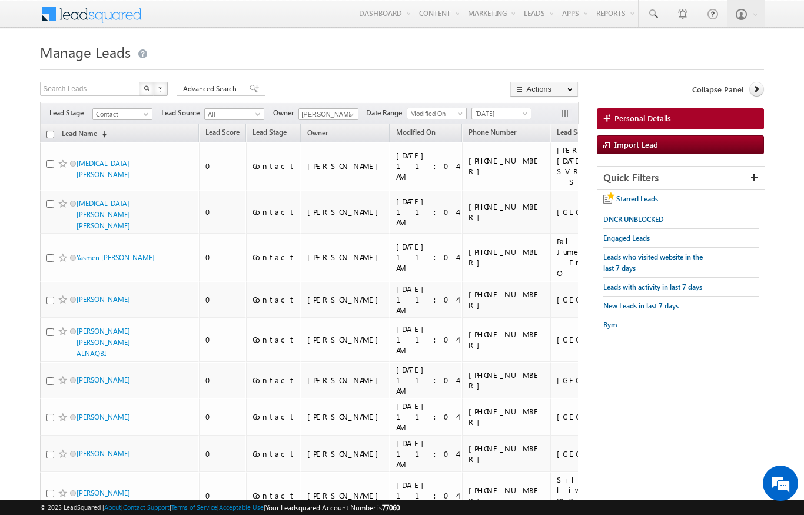
click at [263, 42] on h1 "Manage Leads" at bounding box center [402, 50] width 724 height 23
click at [354, 115] on span at bounding box center [351, 114] width 9 height 9
click at [375, 127] on link "[PERSON_NAME] Verhani [PERSON_NAME][EMAIL_ADDRESS][DOMAIN_NAME]" at bounding box center [357, 131] width 118 height 22
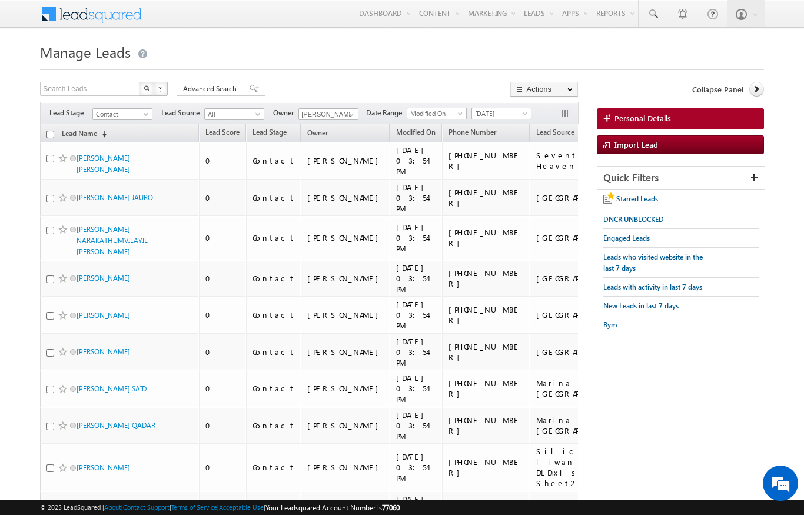
click at [367, 109] on span "Date Range" at bounding box center [386, 113] width 41 height 11
click at [342, 117] on input "[PERSON_NAME]" at bounding box center [328, 114] width 60 height 12
click at [358, 128] on link "[PERSON_NAME] [PERSON_NAME][EMAIL_ADDRESS][PERSON_NAME][DOMAIN_NAME]" at bounding box center [357, 131] width 118 height 22
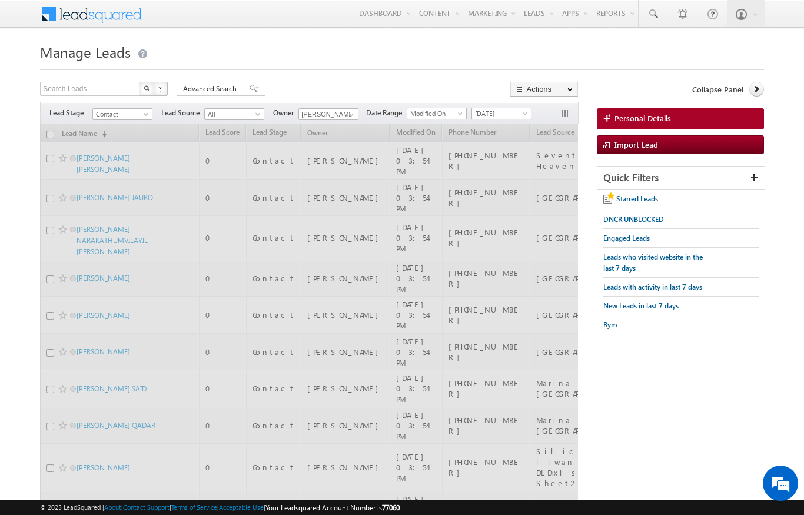
click at [462, 64] on div at bounding box center [402, 66] width 724 height 8
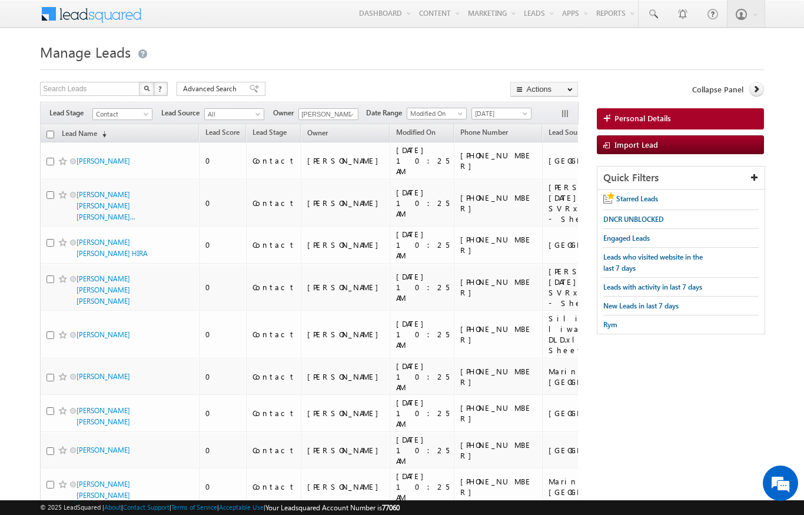
click at [49, 132] on input "checkbox" at bounding box center [51, 135] width 8 height 8
click at [0, 0] on link "Change Owner" at bounding box center [0, 0] width 0 height 0
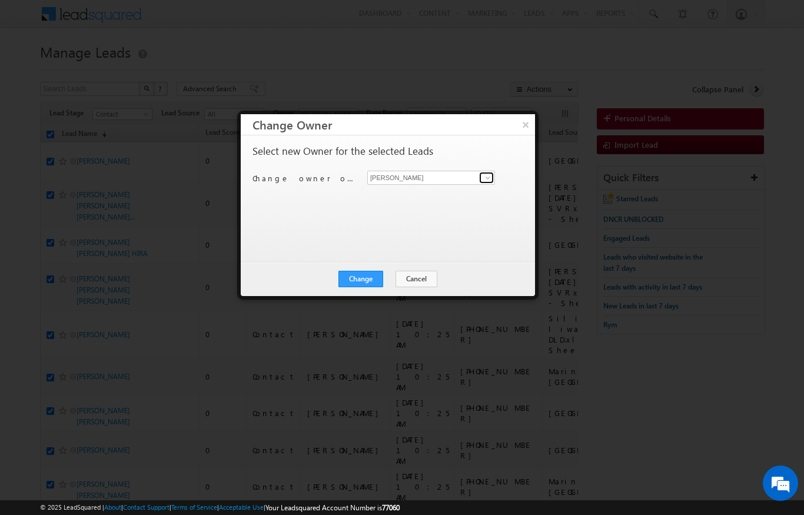
click at [480, 177] on link at bounding box center [486, 178] width 15 height 12
click at [446, 188] on link "[PERSON_NAME] Verhani [PERSON_NAME][EMAIL_ADDRESS][DOMAIN_NAME]" at bounding box center [431, 196] width 128 height 22
click at [536, 47] on div at bounding box center [402, 257] width 804 height 515
click at [363, 286] on button "Change" at bounding box center [361, 279] width 45 height 16
click at [399, 276] on button "Close" at bounding box center [390, 279] width 38 height 16
